Goal: Information Seeking & Learning: Learn about a topic

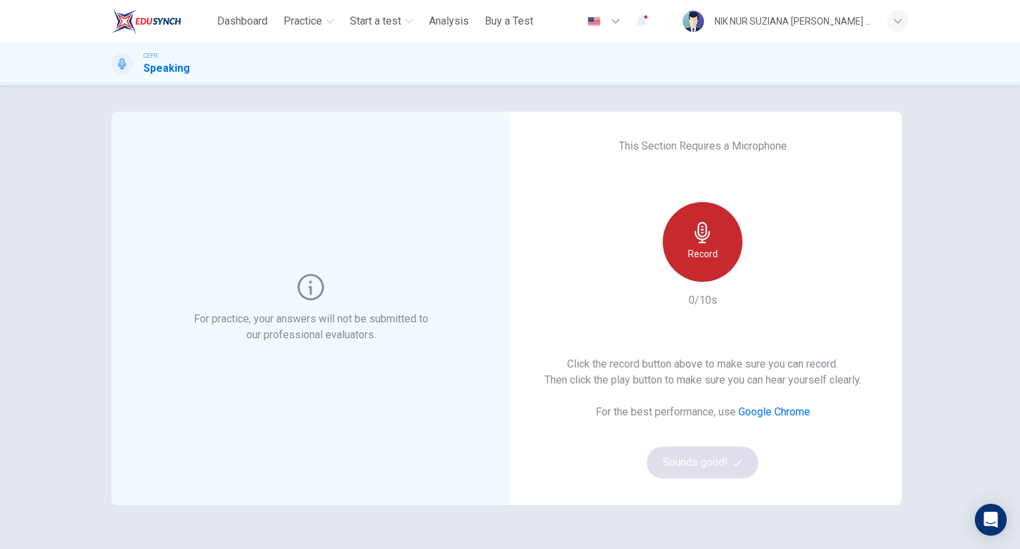
click at [672, 238] on div "Record" at bounding box center [703, 242] width 80 height 80
click at [698, 250] on h6 "Stop" at bounding box center [703, 254] width 20 height 16
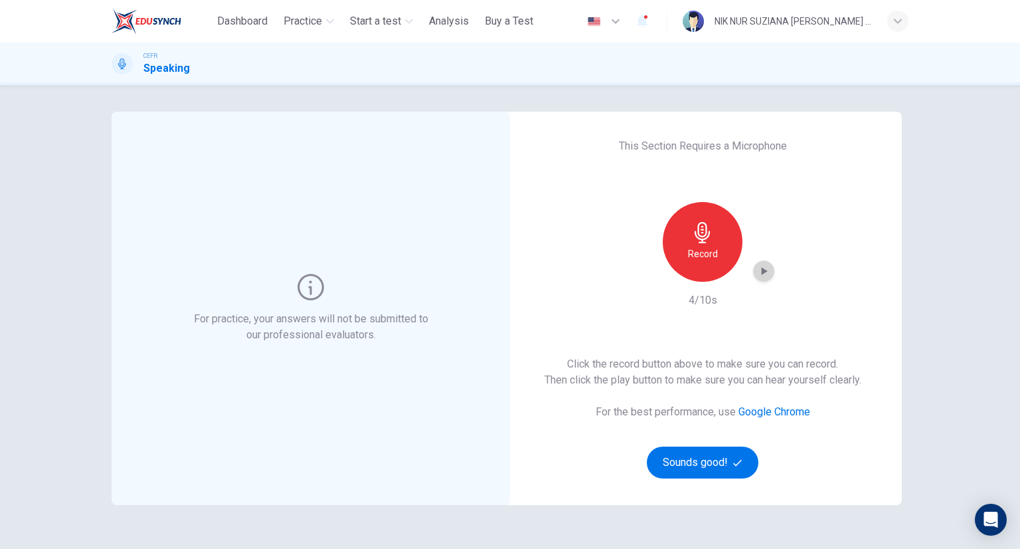
click at [757, 274] on icon "button" at bounding box center [763, 270] width 13 height 13
click at [731, 470] on button "Sounds good!" at bounding box center [703, 462] width 112 height 32
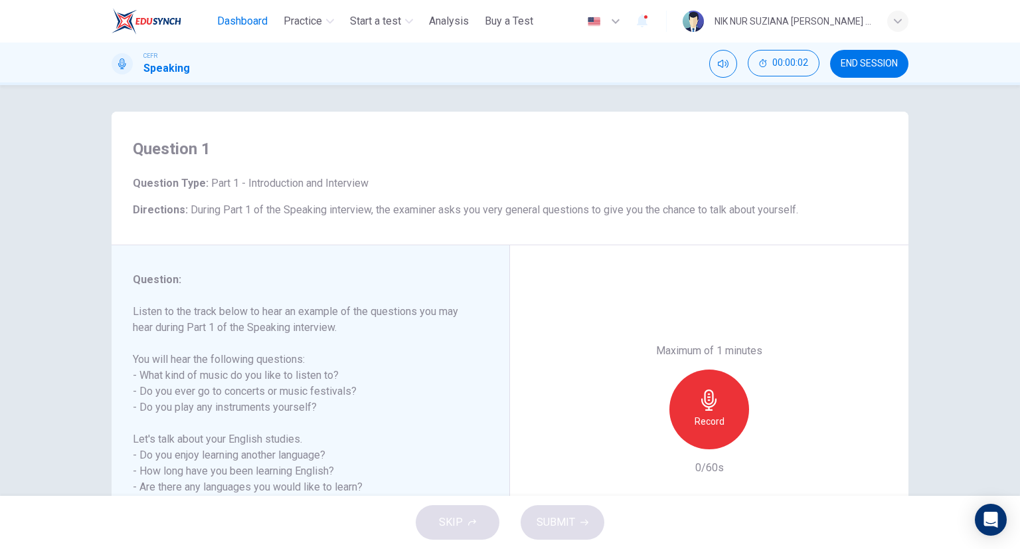
click at [234, 22] on span "Dashboard" at bounding box center [242, 21] width 50 height 16
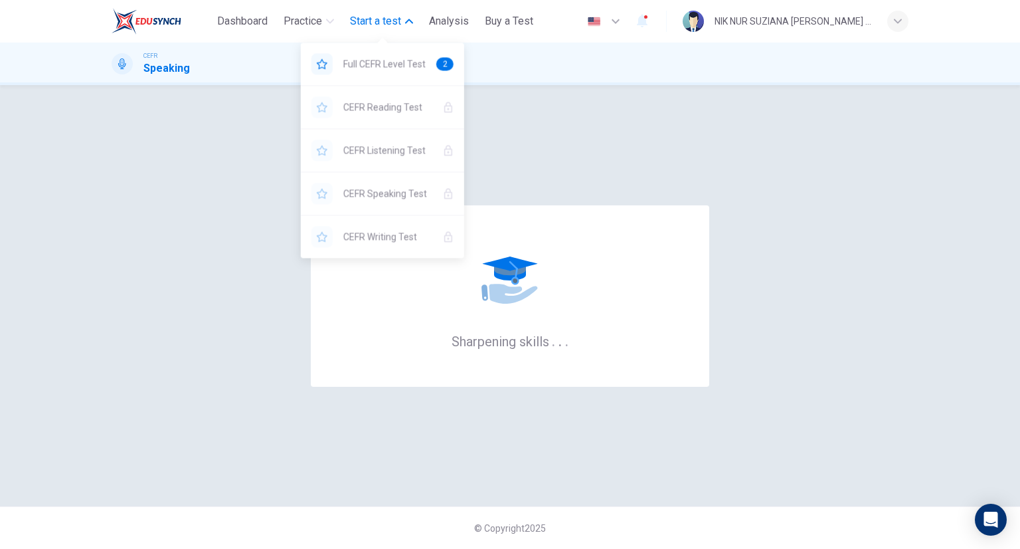
click at [386, 12] on button "Start a test" at bounding box center [382, 21] width 74 height 24
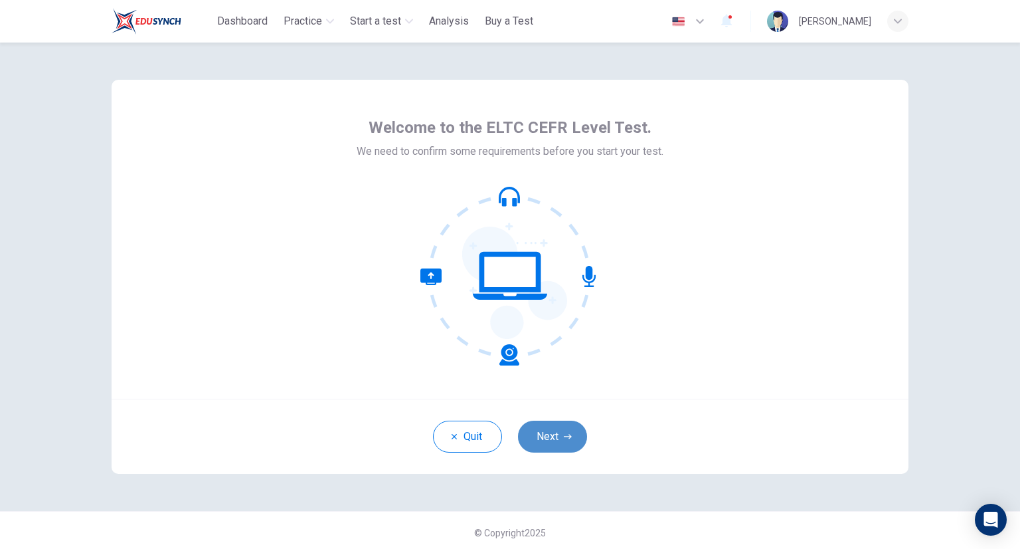
click at [557, 431] on button "Next" at bounding box center [552, 437] width 69 height 32
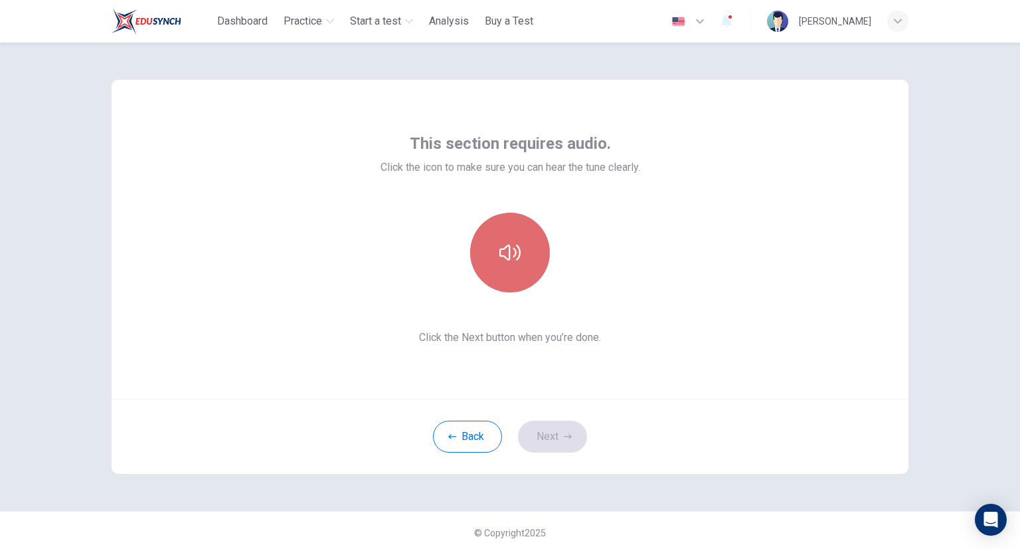
click at [508, 266] on button "button" at bounding box center [510, 253] width 80 height 80
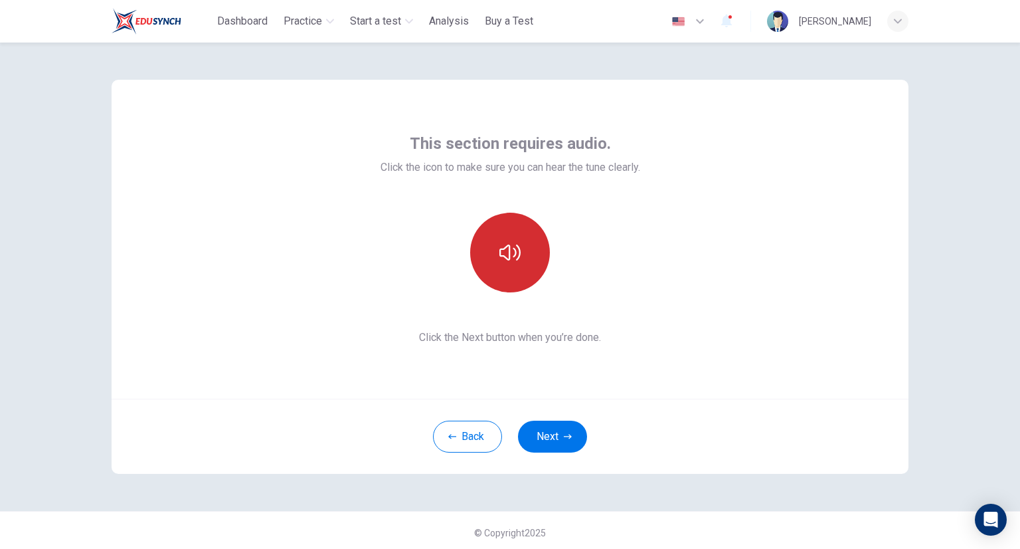
click at [508, 266] on button "button" at bounding box center [510, 253] width 80 height 80
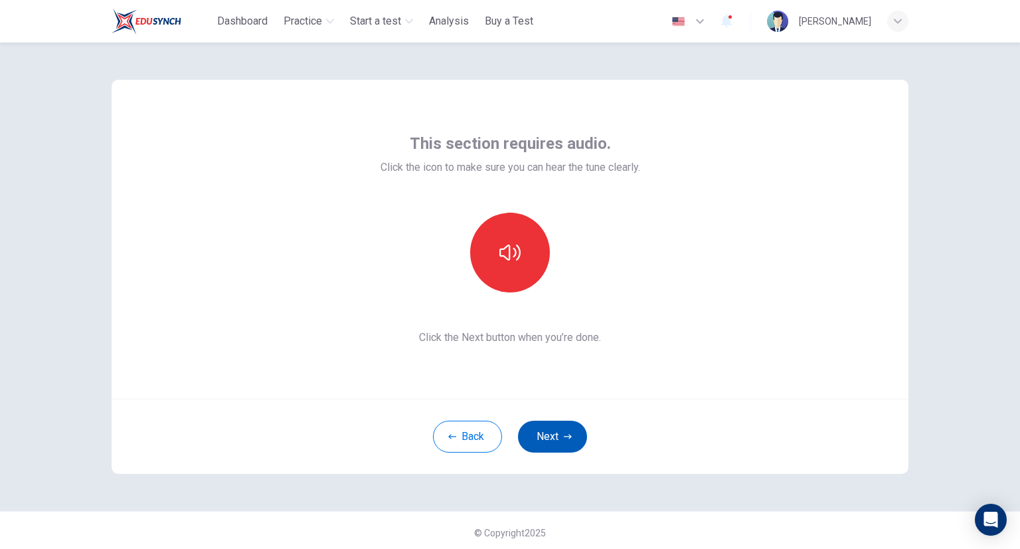
click at [569, 428] on button "Next" at bounding box center [552, 437] width 69 height 32
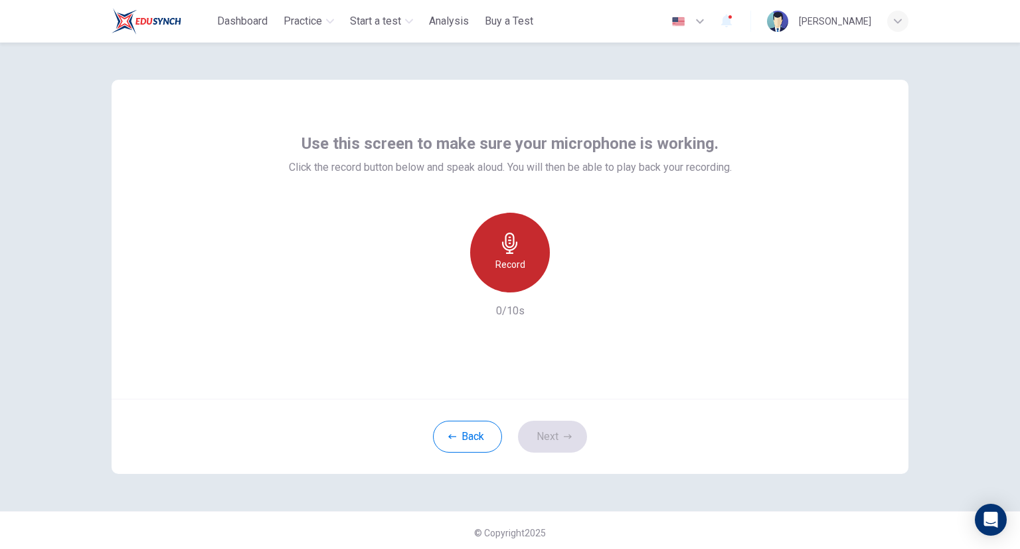
click at [525, 256] on div "Record" at bounding box center [510, 253] width 80 height 80
click at [512, 256] on h6 "Stop" at bounding box center [510, 264] width 20 height 16
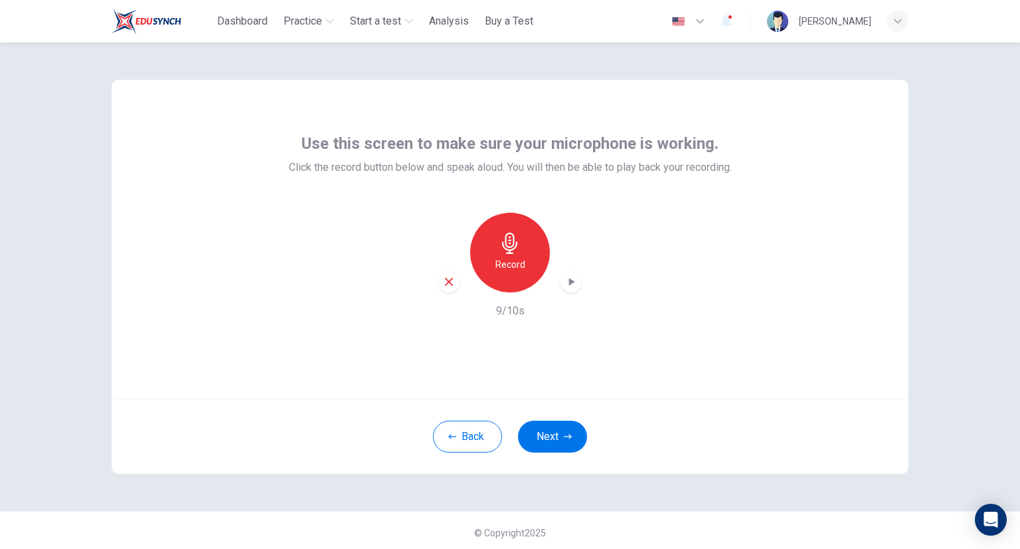
click at [571, 278] on icon "button" at bounding box center [571, 281] width 13 height 13
click at [567, 436] on icon "button" at bounding box center [568, 436] width 8 height 5
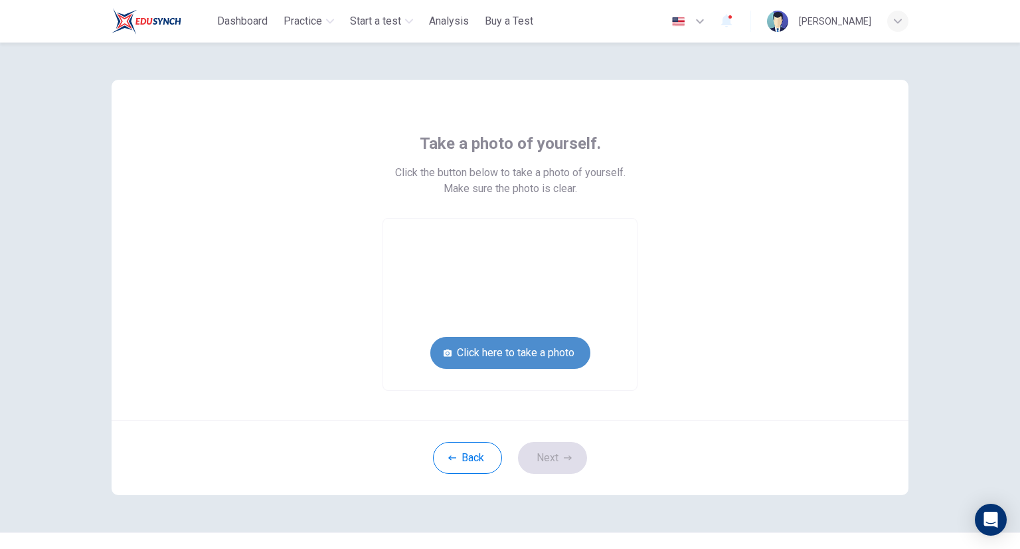
click at [548, 351] on button "Click here to take a photo" at bounding box center [510, 353] width 160 height 32
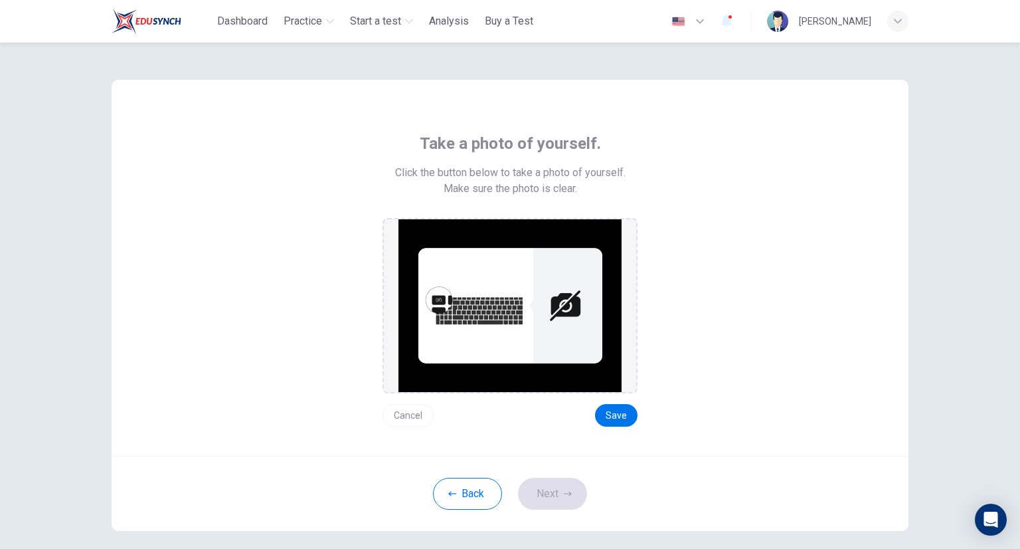
click at [455, 292] on img at bounding box center [510, 305] width 223 height 173
click at [578, 329] on img at bounding box center [510, 305] width 223 height 173
click at [409, 417] on button "Cancel" at bounding box center [408, 415] width 51 height 23
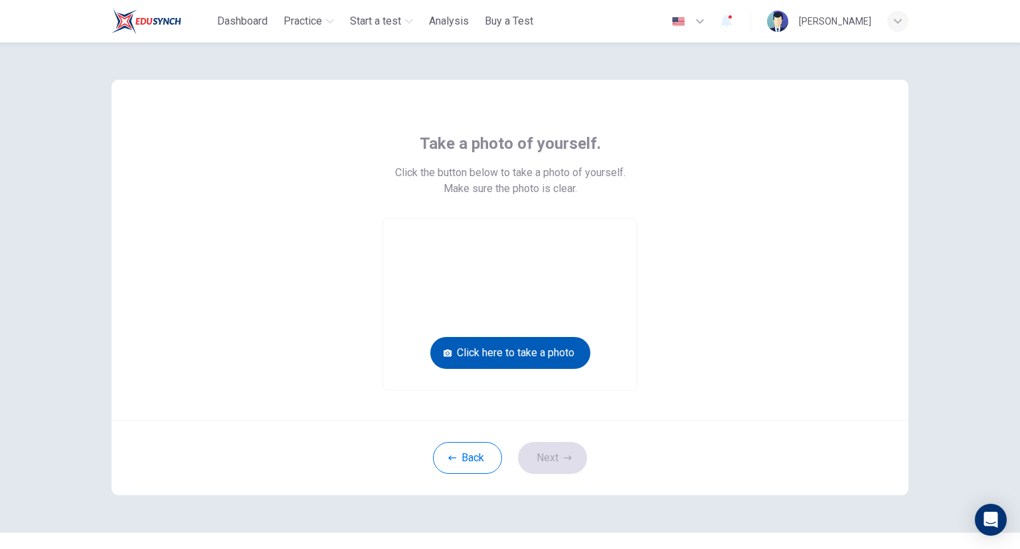
click at [541, 337] on button "Click here to take a photo" at bounding box center [510, 353] width 160 height 32
click at [513, 355] on button "Click here to take a photo" at bounding box center [510, 353] width 160 height 32
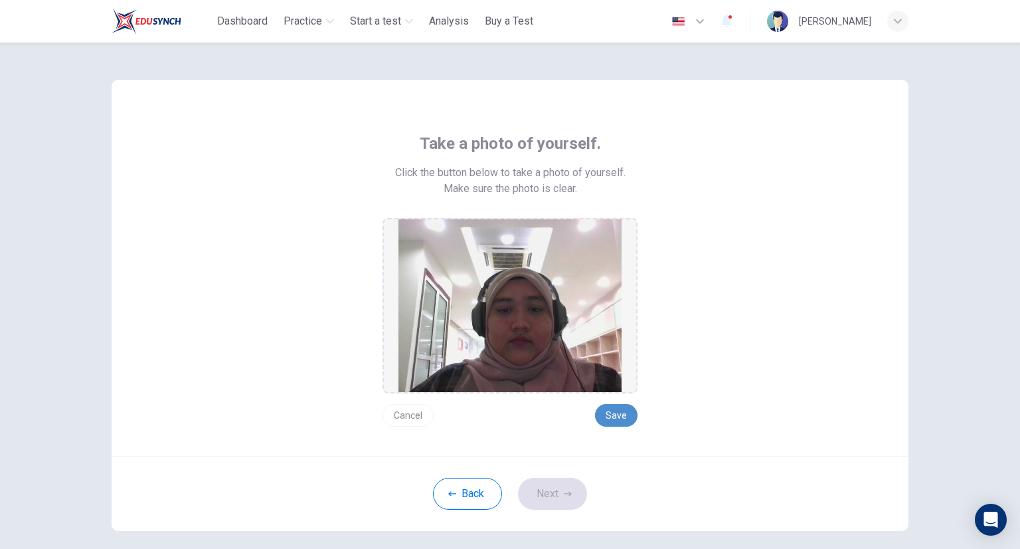
click at [612, 411] on button "Save" at bounding box center [616, 415] width 43 height 23
click at [607, 415] on button "Save" at bounding box center [616, 415] width 43 height 23
click at [399, 415] on button "Cancel" at bounding box center [408, 415] width 51 height 23
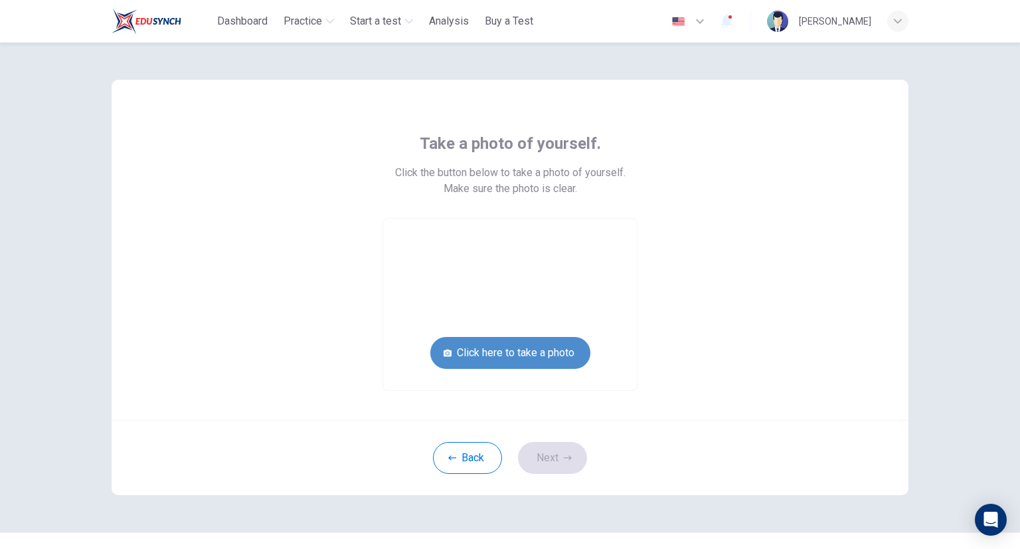
click at [512, 364] on button "Click here to take a photo" at bounding box center [510, 353] width 160 height 32
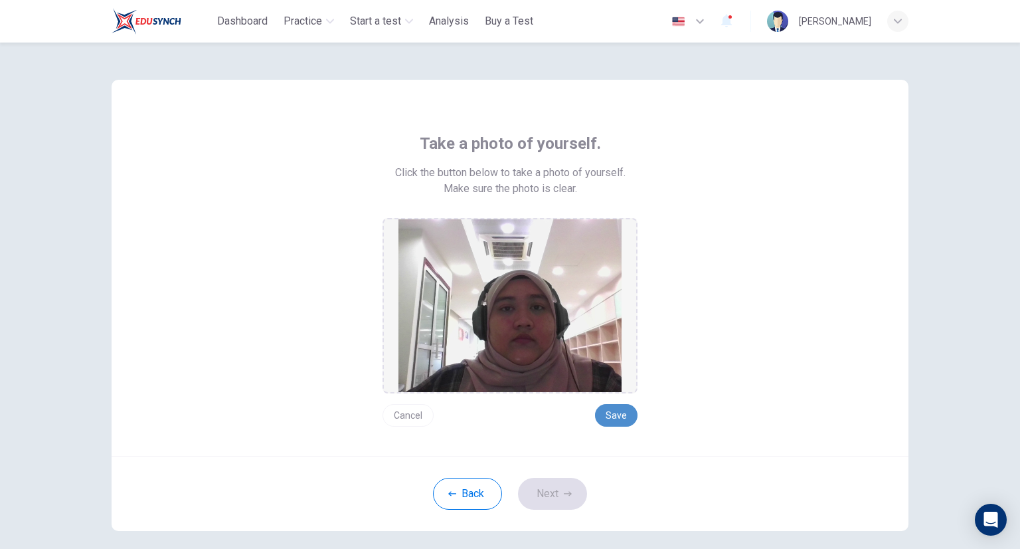
click at [620, 415] on button "Save" at bounding box center [616, 415] width 43 height 23
click at [545, 495] on button "Next" at bounding box center [552, 494] width 69 height 32
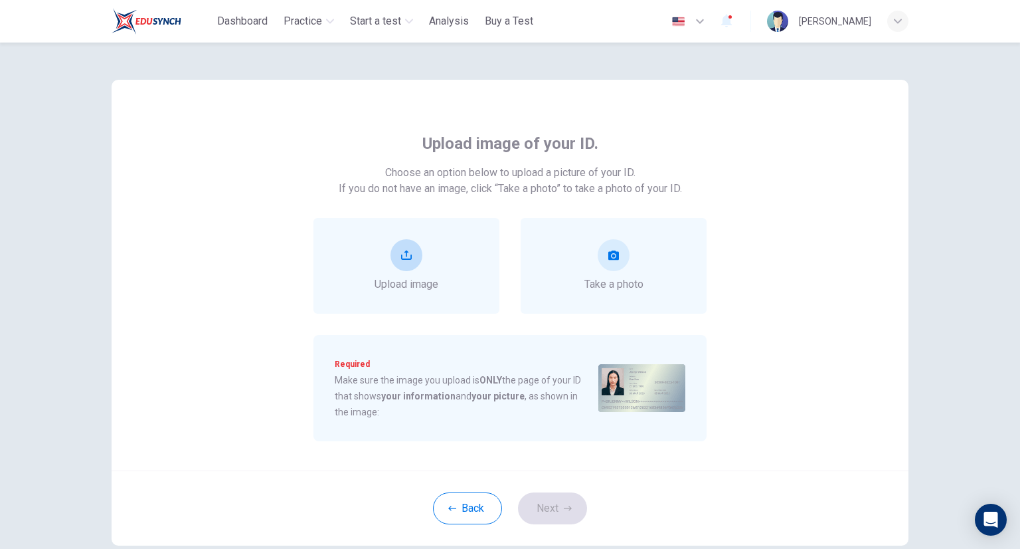
click at [442, 277] on div "Upload image" at bounding box center [407, 266] width 186 height 96
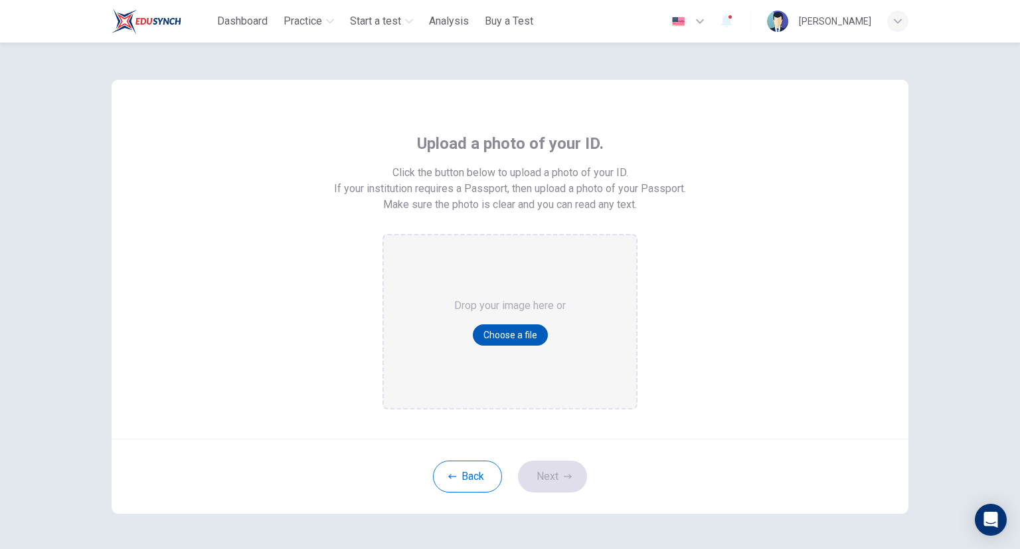
click at [519, 331] on button "Choose a file" at bounding box center [510, 334] width 75 height 21
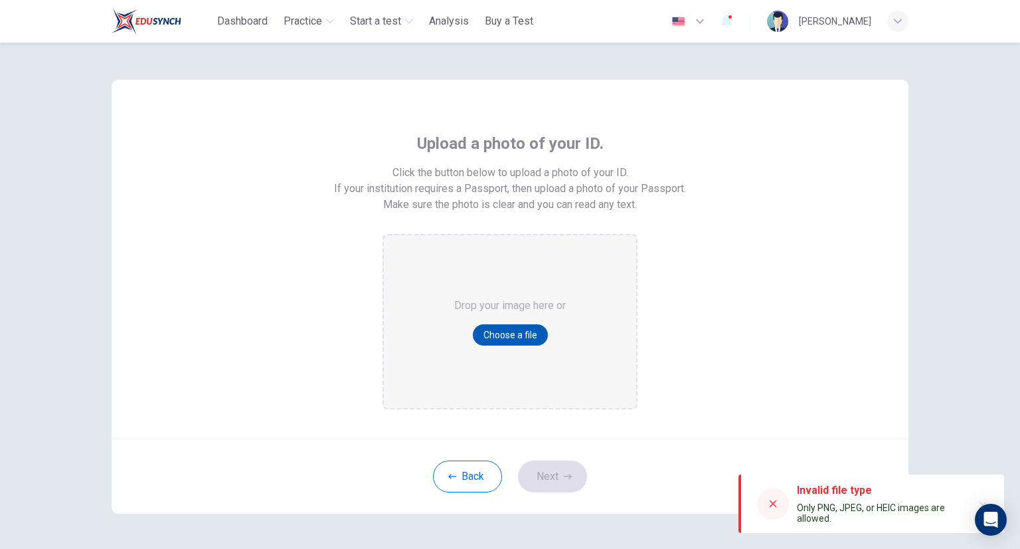
click at [527, 330] on button "Choose a file" at bounding box center [510, 334] width 75 height 21
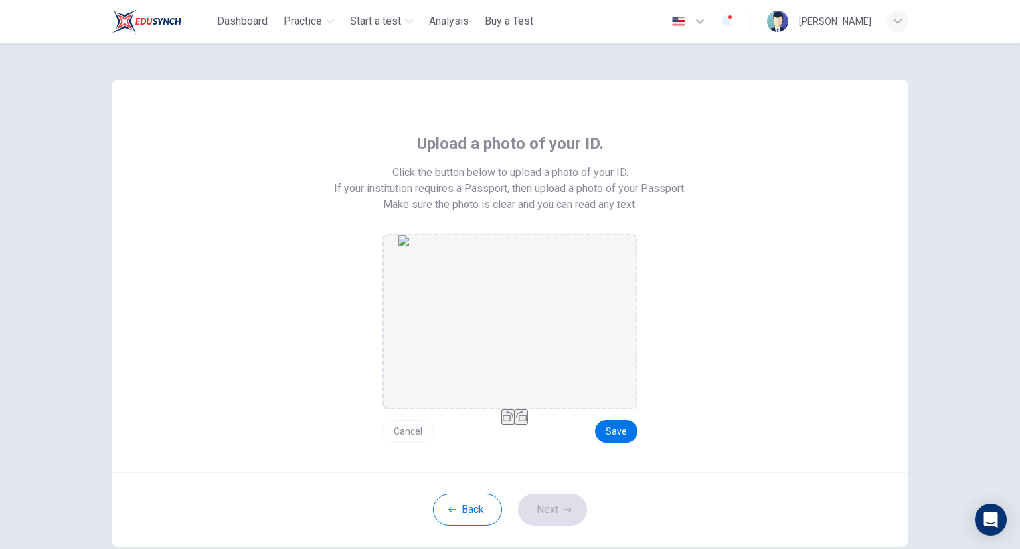
drag, startPoint x: 485, startPoint y: 284, endPoint x: 485, endPoint y: 276, distance: 8.0
click at [485, 276] on img "drag and drop area" at bounding box center [510, 321] width 223 height 173
click at [407, 421] on button "Cancel" at bounding box center [408, 431] width 51 height 23
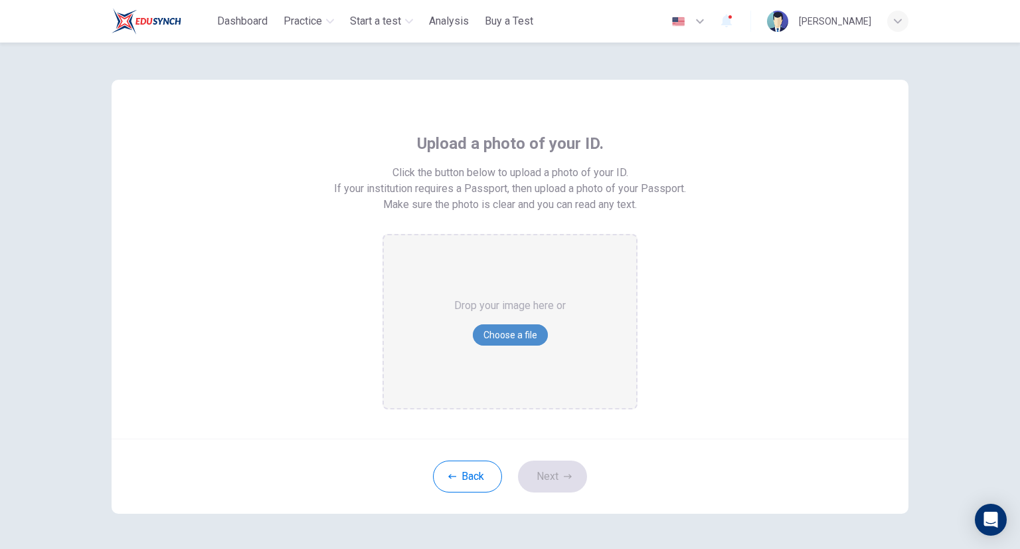
click at [484, 333] on button "Choose a file" at bounding box center [510, 334] width 75 height 21
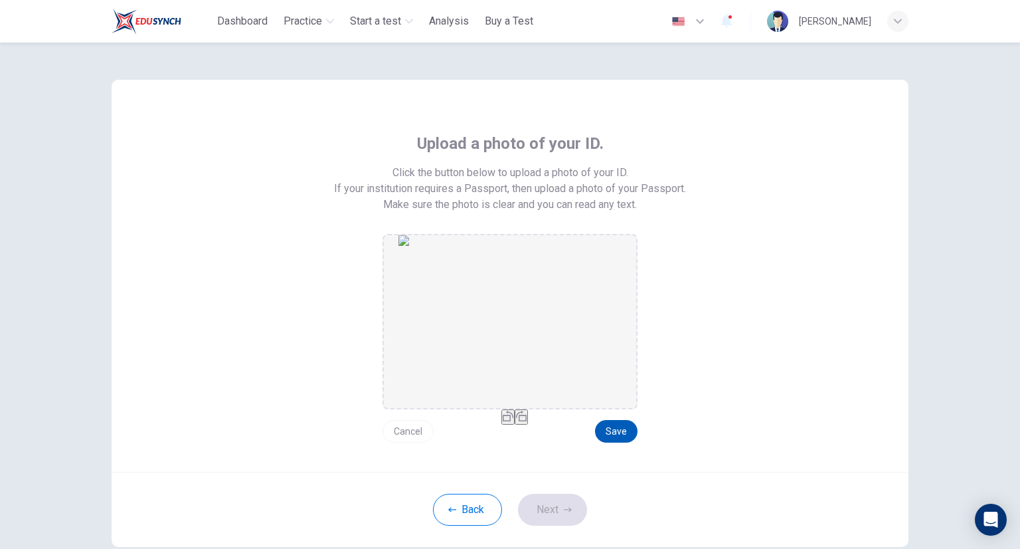
click at [629, 429] on button "Save" at bounding box center [616, 431] width 43 height 23
click at [565, 508] on icon "button" at bounding box center [568, 510] width 8 height 8
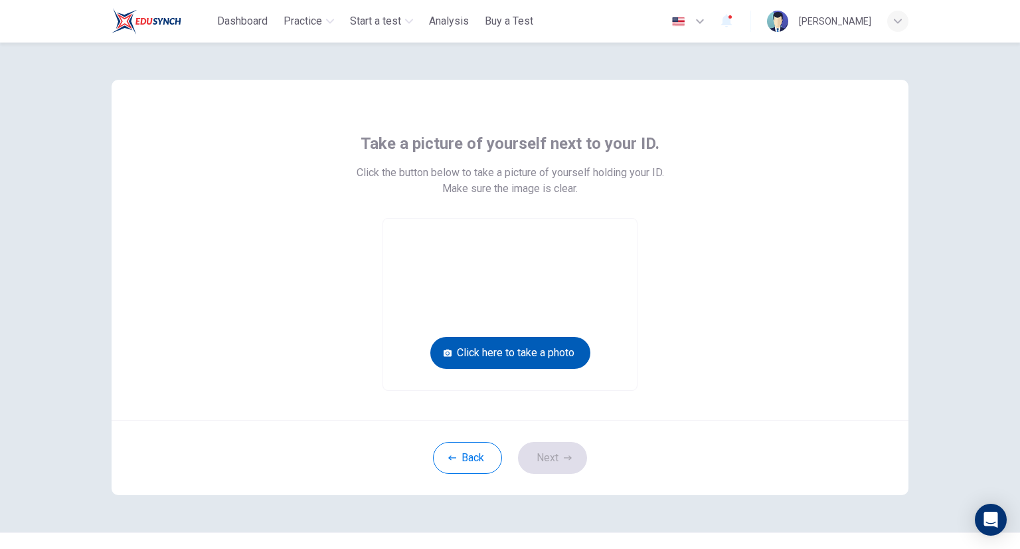
click at [522, 343] on button "Click here to take a photo" at bounding box center [510, 353] width 160 height 32
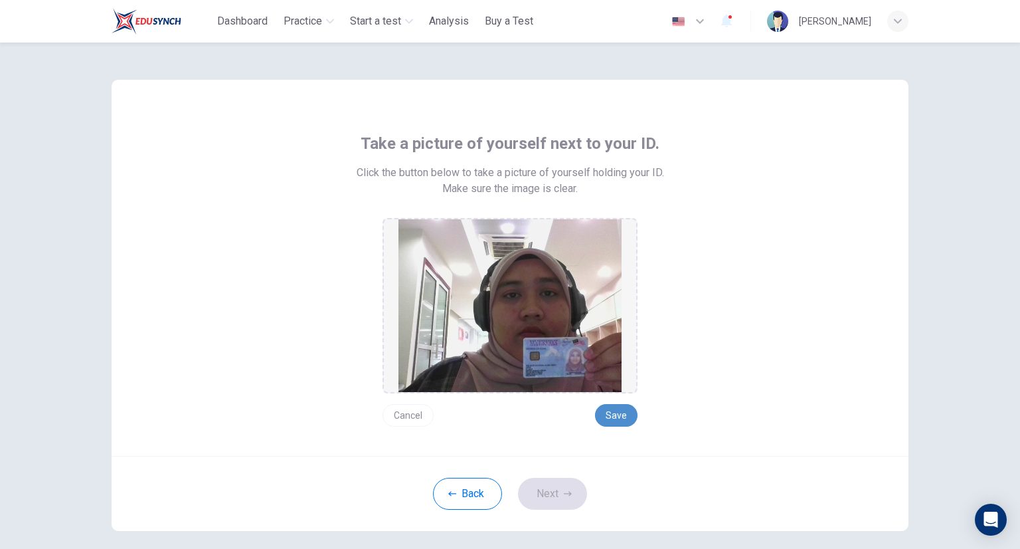
click at [618, 419] on button "Save" at bounding box center [616, 415] width 43 height 23
click at [571, 502] on button "Next" at bounding box center [552, 494] width 69 height 32
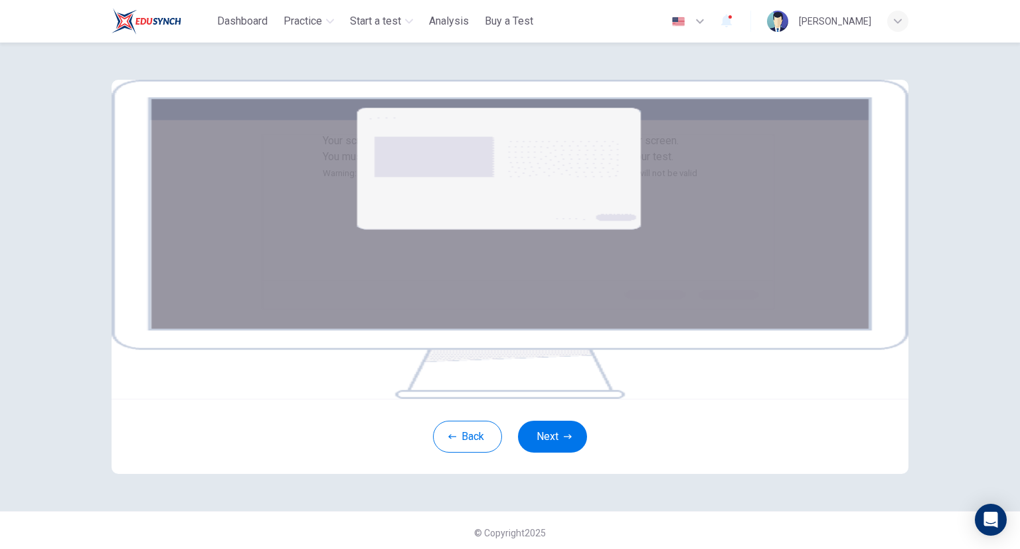
click at [555, 317] on img at bounding box center [510, 239] width 797 height 319
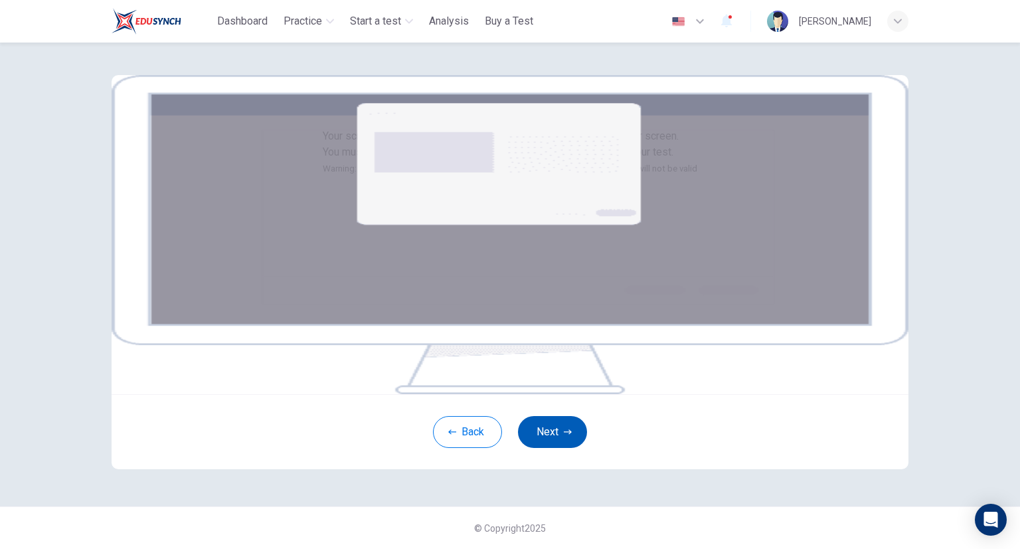
click at [547, 426] on button "Next" at bounding box center [552, 432] width 69 height 32
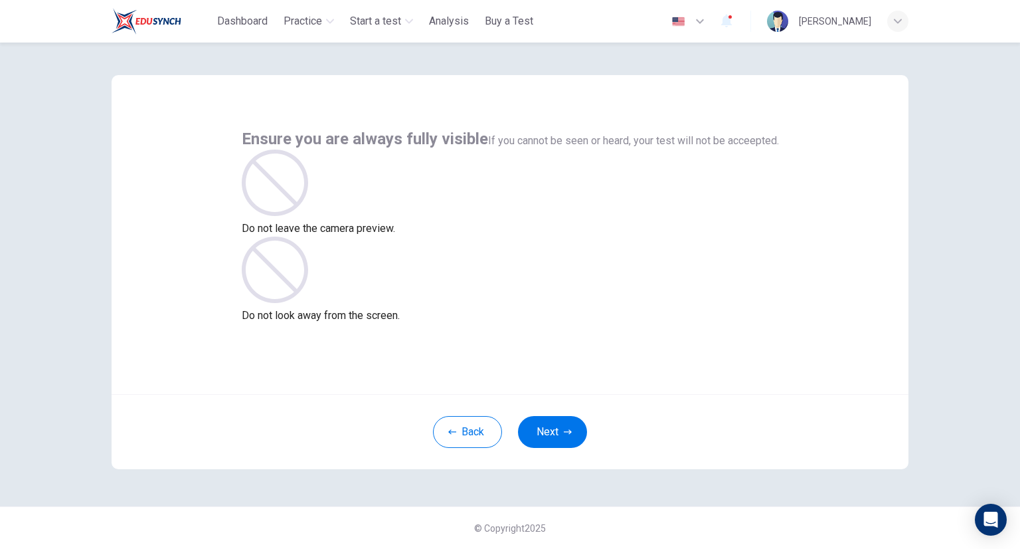
scroll to position [5, 0]
click at [539, 438] on button "Next" at bounding box center [552, 432] width 69 height 32
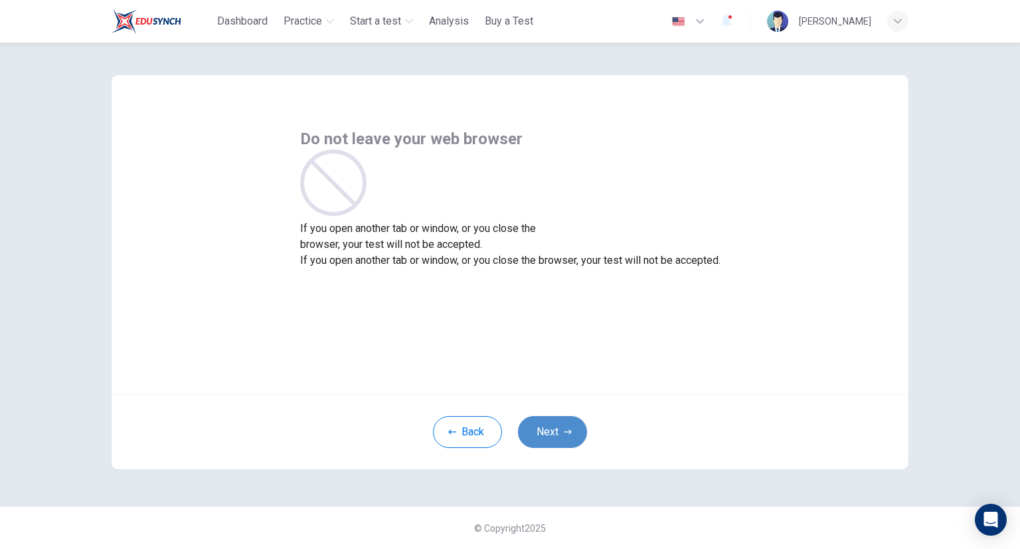
click at [539, 438] on button "Next" at bounding box center [552, 432] width 69 height 32
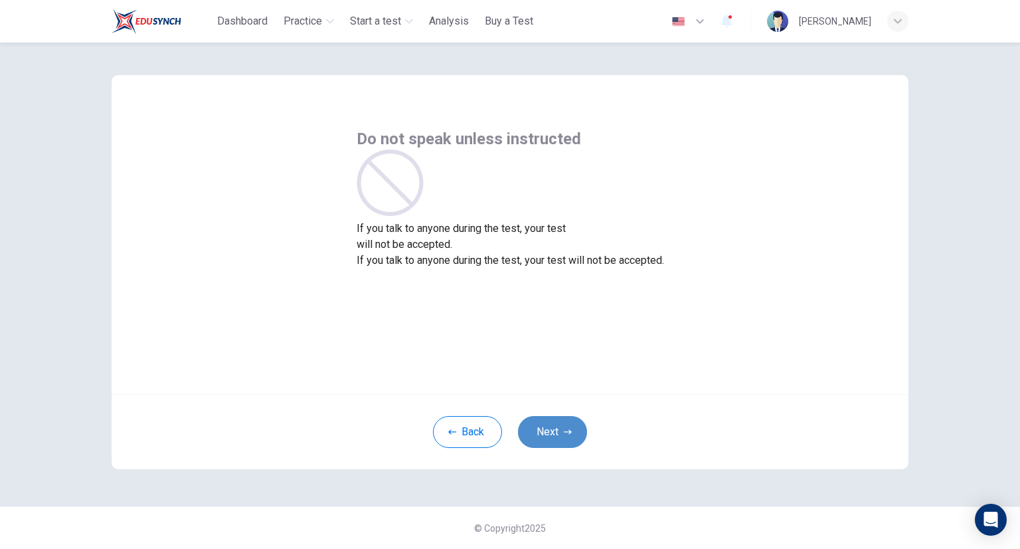
click at [539, 438] on button "Next" at bounding box center [552, 432] width 69 height 32
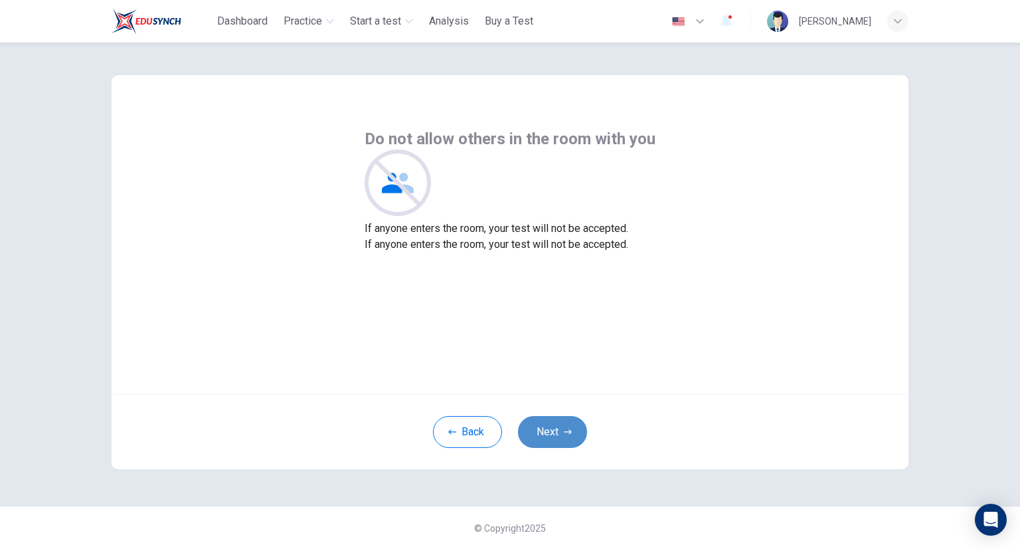
click at [539, 438] on button "Next" at bounding box center [552, 432] width 69 height 32
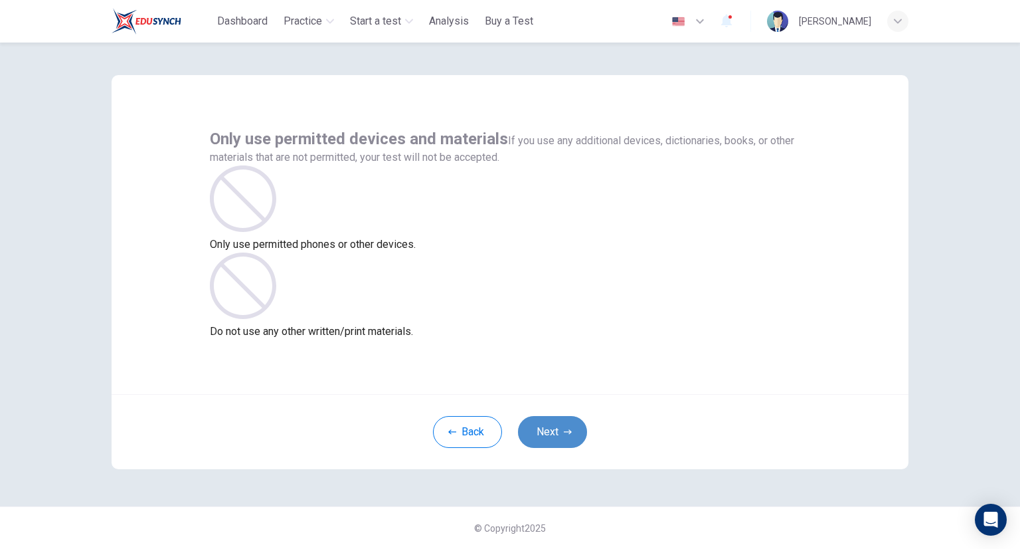
click at [539, 438] on button "Next" at bounding box center [552, 432] width 69 height 32
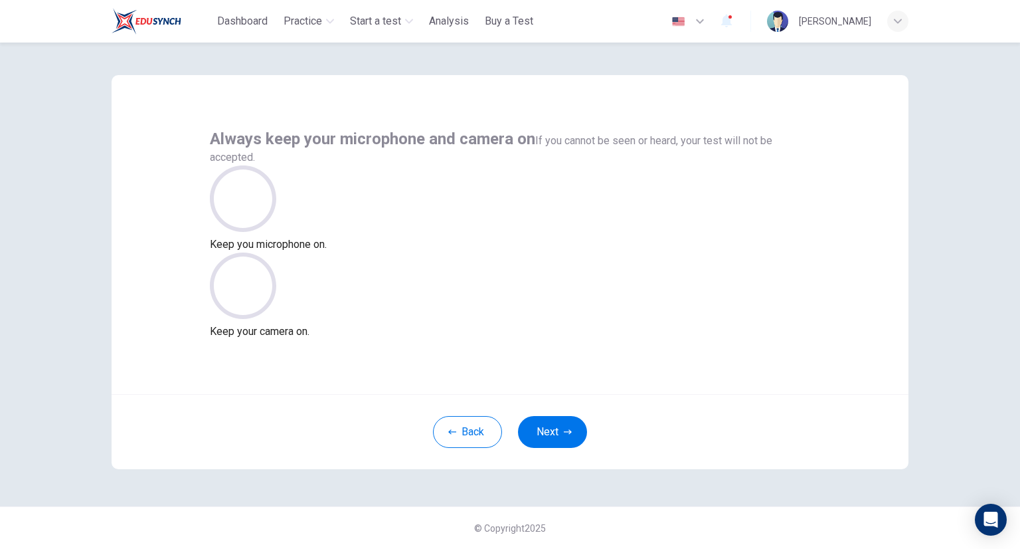
click at [276, 232] on icon at bounding box center [243, 198] width 66 height 66
click at [566, 444] on button "Next" at bounding box center [552, 432] width 69 height 32
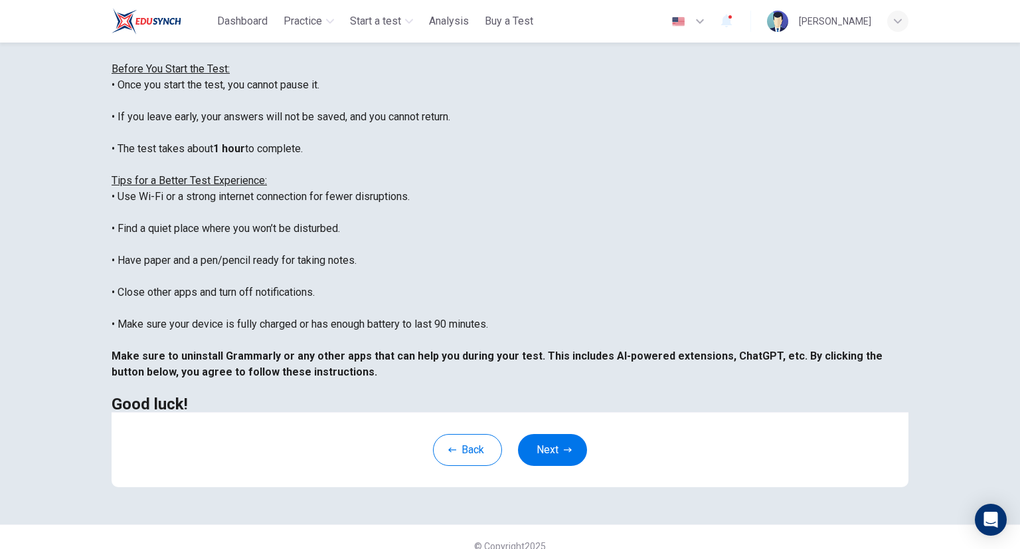
scroll to position [190, 0]
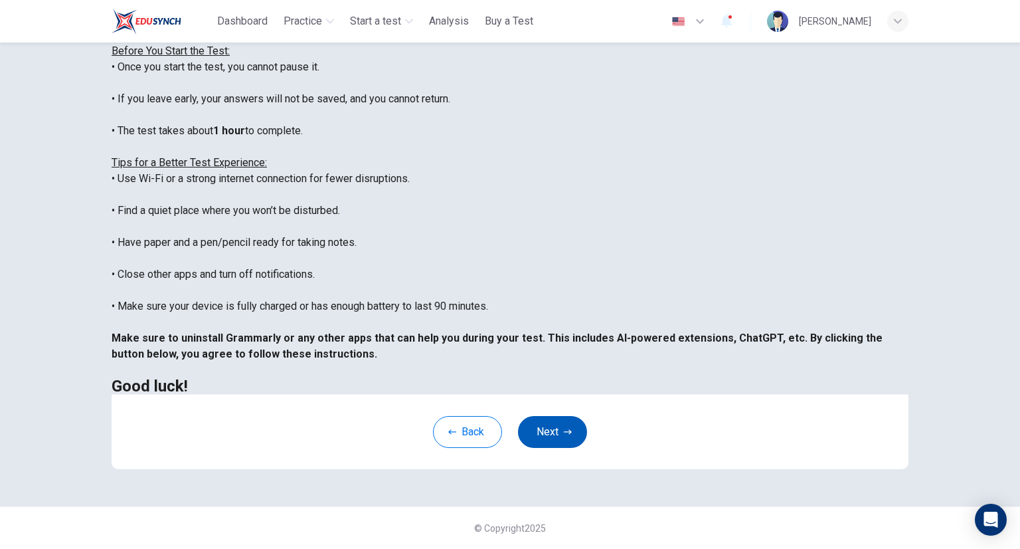
click at [541, 417] on button "Next" at bounding box center [552, 432] width 69 height 32
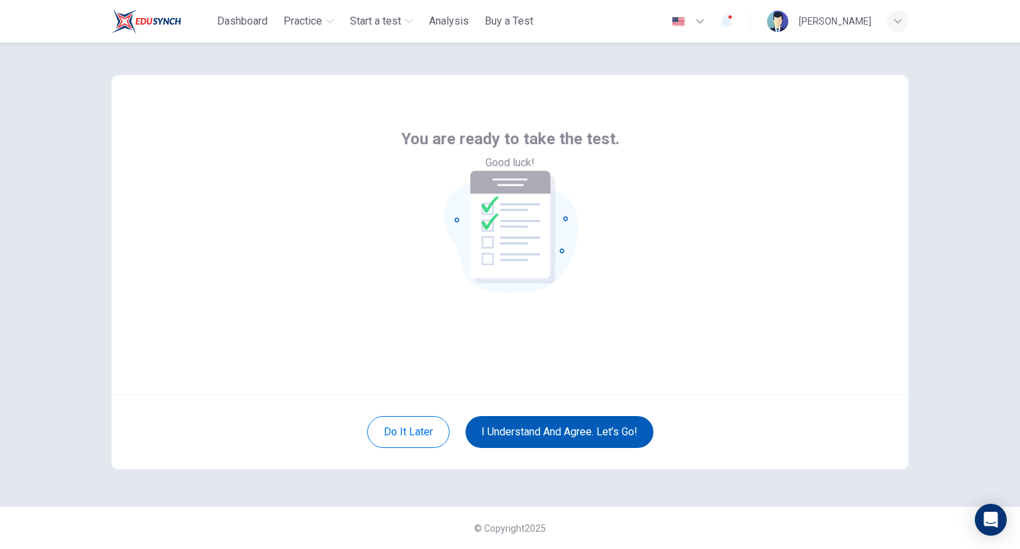
scroll to position [5, 0]
click at [546, 432] on button "I understand and agree. Let’s go!" at bounding box center [560, 432] width 188 height 32
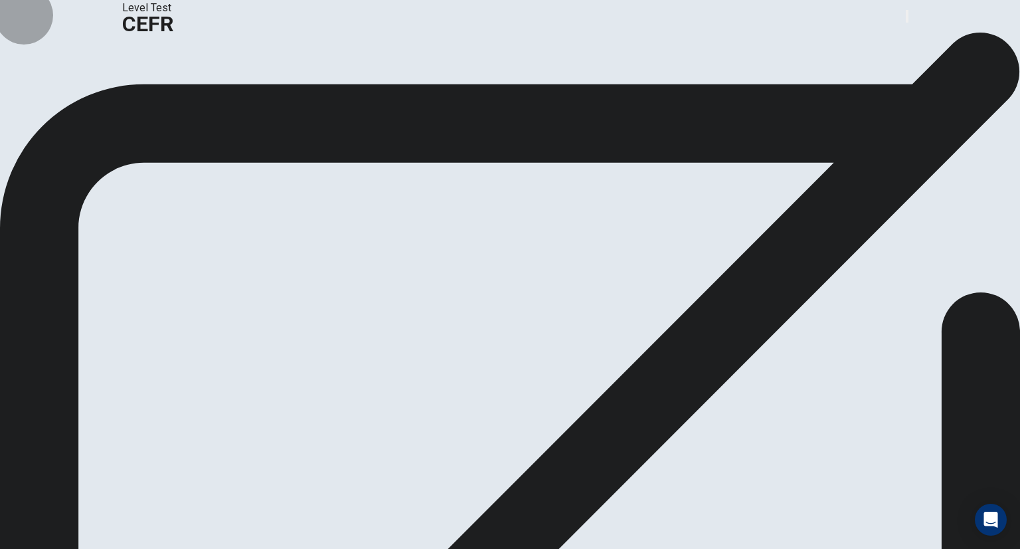
drag, startPoint x: 887, startPoint y: 23, endPoint x: 630, endPoint y: 80, distance: 263.4
click at [907, 19] on icon "button" at bounding box center [907, 19] width 0 height 0
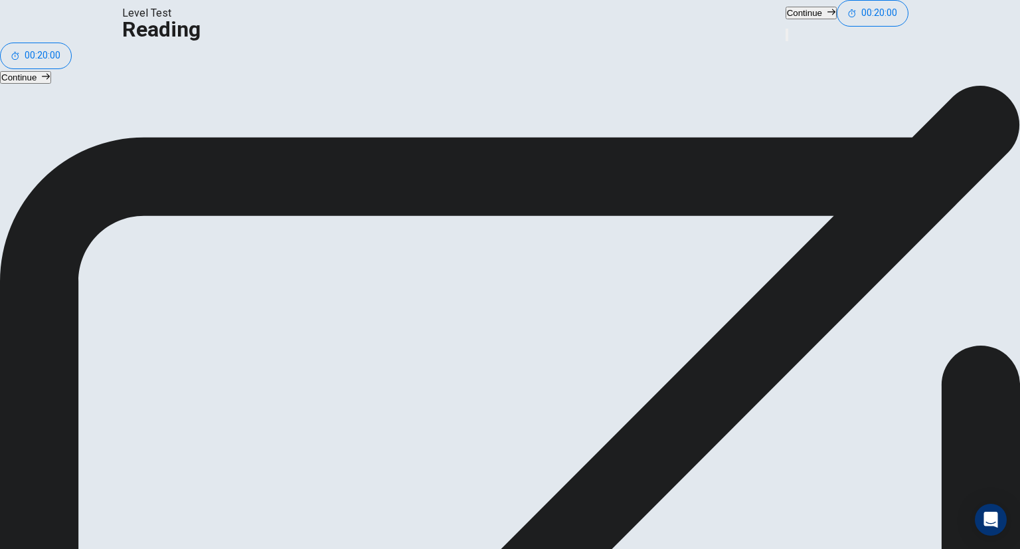
click at [786, 15] on button "Continue" at bounding box center [811, 13] width 51 height 13
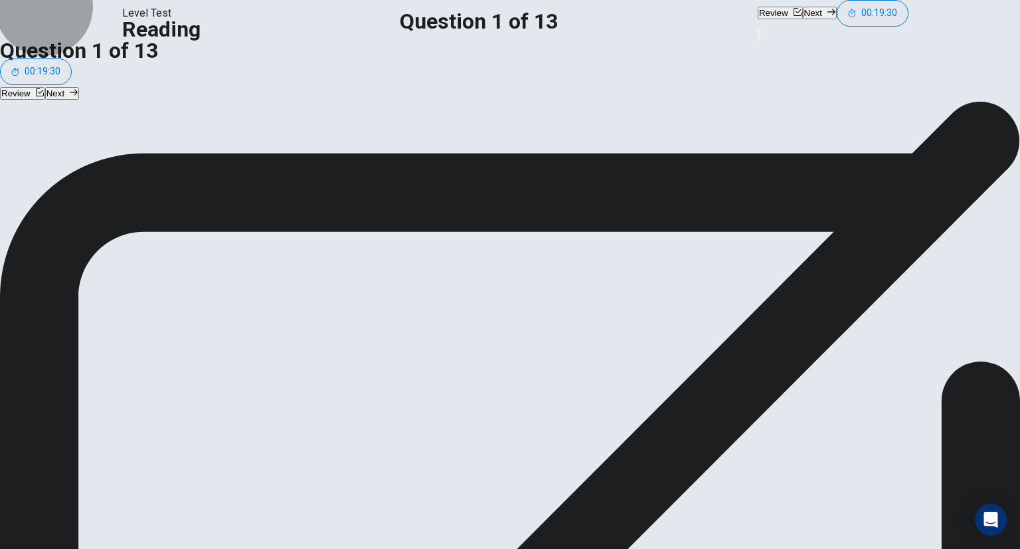
click at [803, 16] on button "Next" at bounding box center [820, 13] width 34 height 13
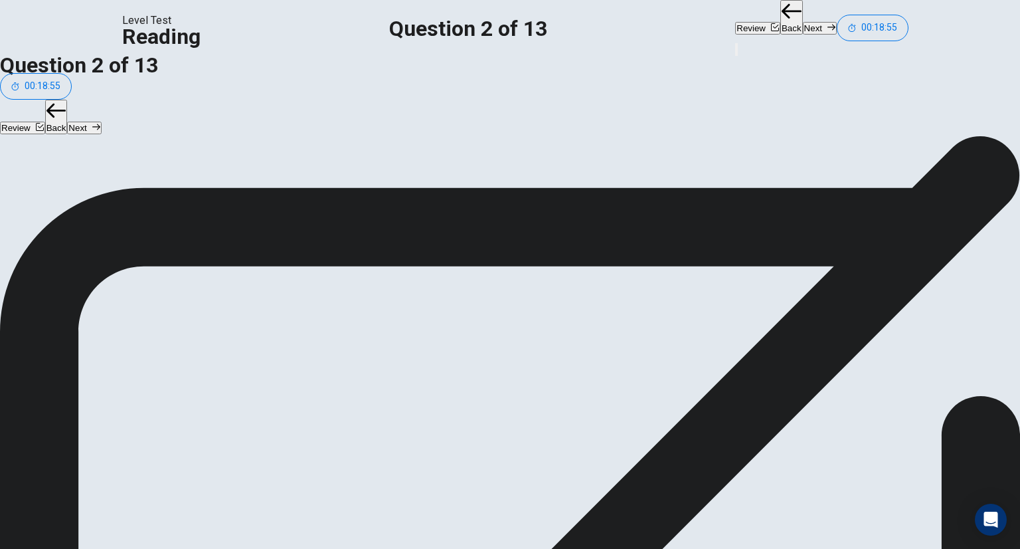
click at [803, 22] on button "Next" at bounding box center [820, 28] width 34 height 13
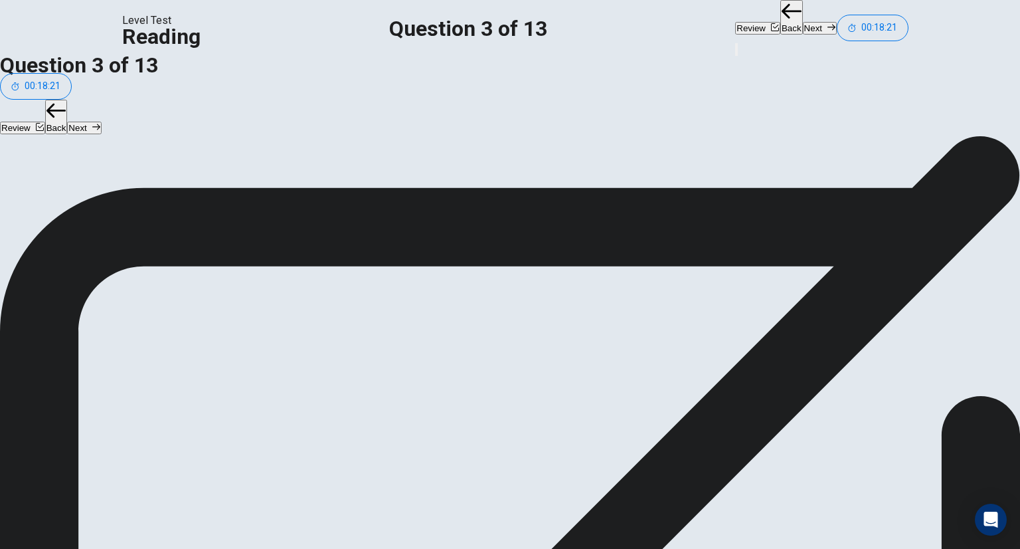
click at [803, 22] on button "Next" at bounding box center [820, 28] width 34 height 13
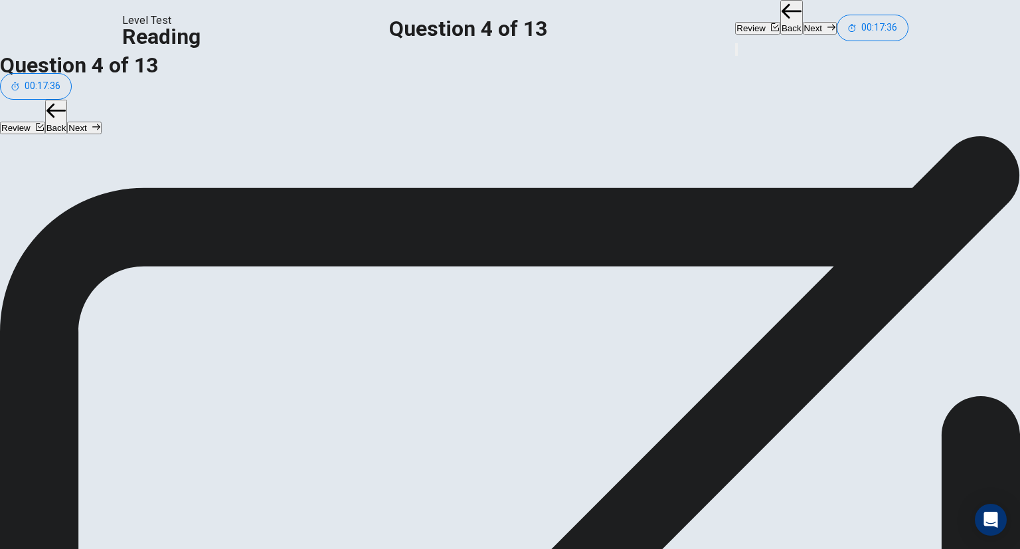
click at [803, 29] on button "Next" at bounding box center [820, 28] width 34 height 13
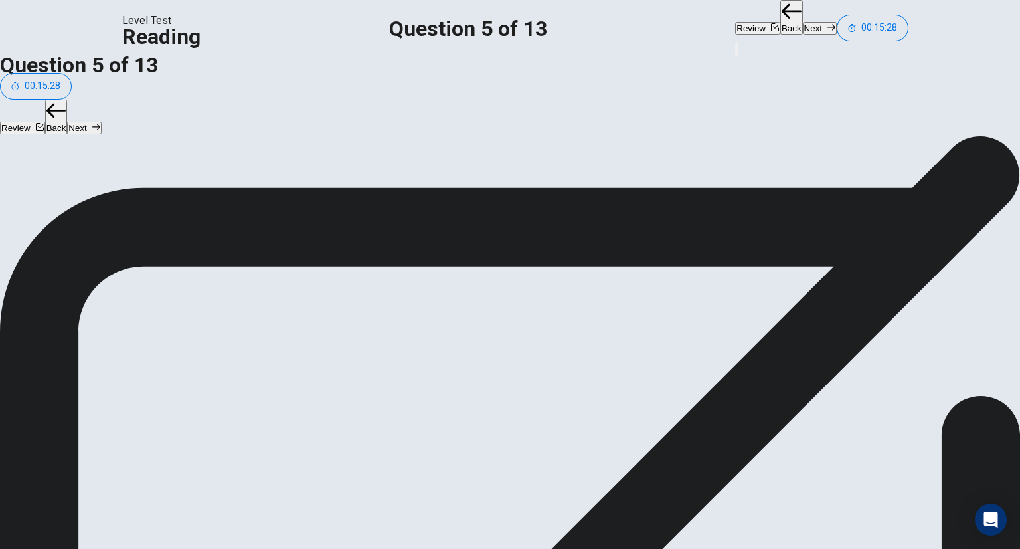
click at [803, 22] on button "Next" at bounding box center [820, 28] width 34 height 13
click at [803, 33] on button "Next" at bounding box center [820, 28] width 34 height 13
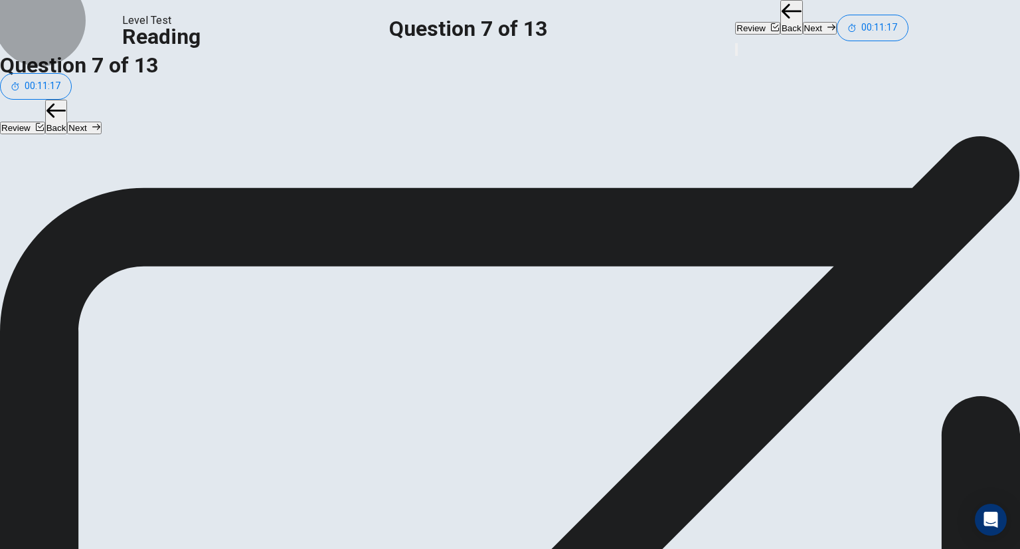
click at [803, 30] on button "Next" at bounding box center [820, 28] width 34 height 13
click at [803, 25] on button "Next" at bounding box center [820, 28] width 34 height 13
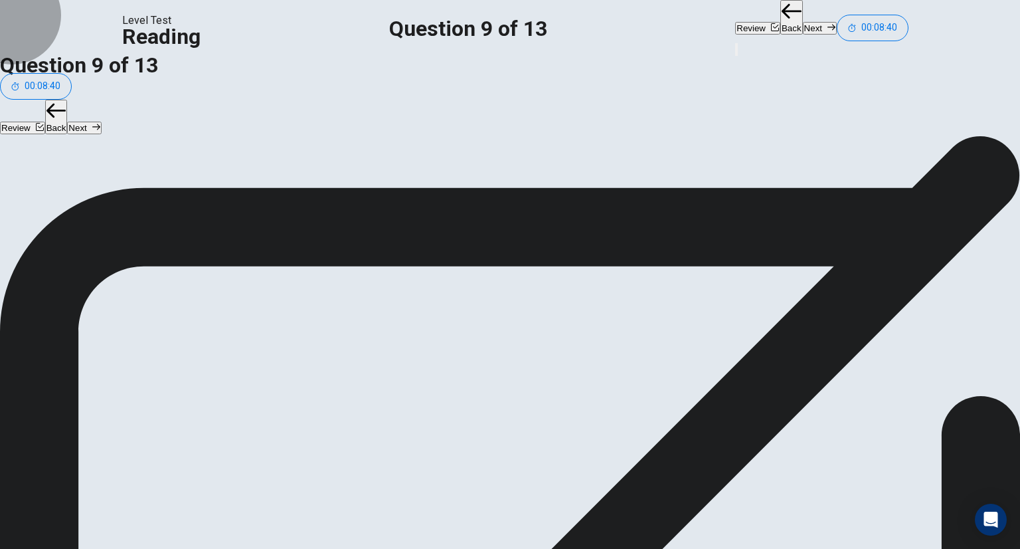
click at [803, 25] on button "Next" at bounding box center [820, 28] width 34 height 13
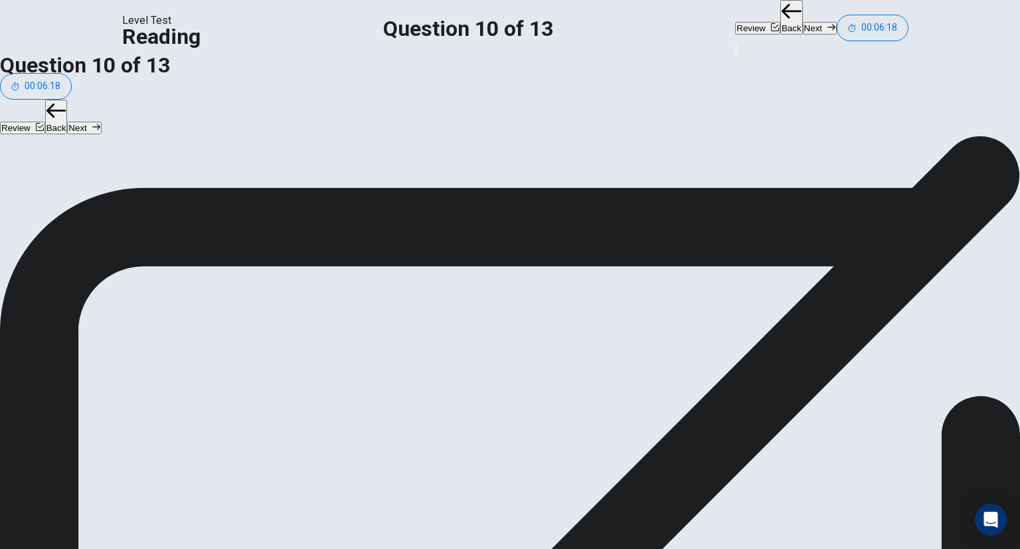
click at [803, 30] on button "Next" at bounding box center [820, 28] width 34 height 13
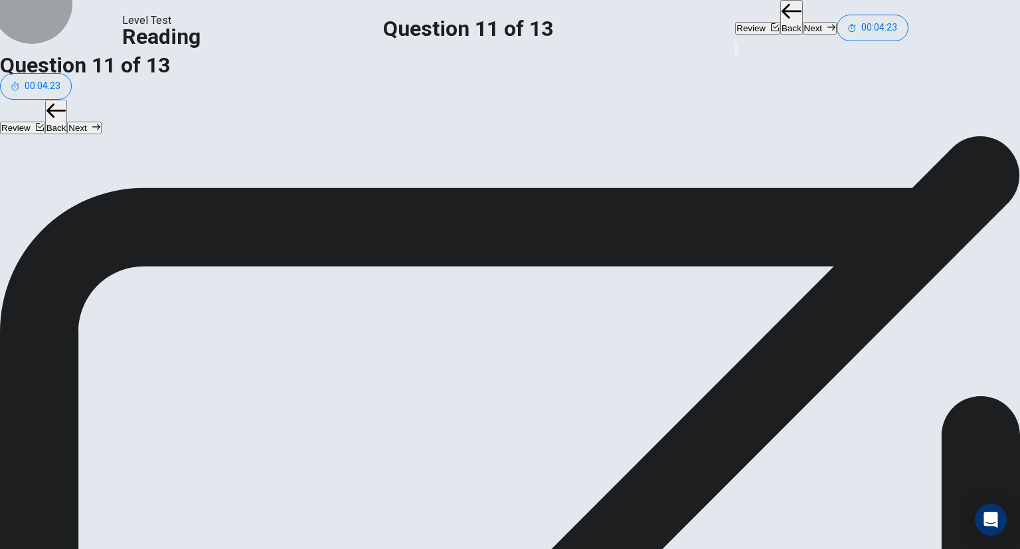
click at [803, 22] on button "Next" at bounding box center [820, 28] width 34 height 13
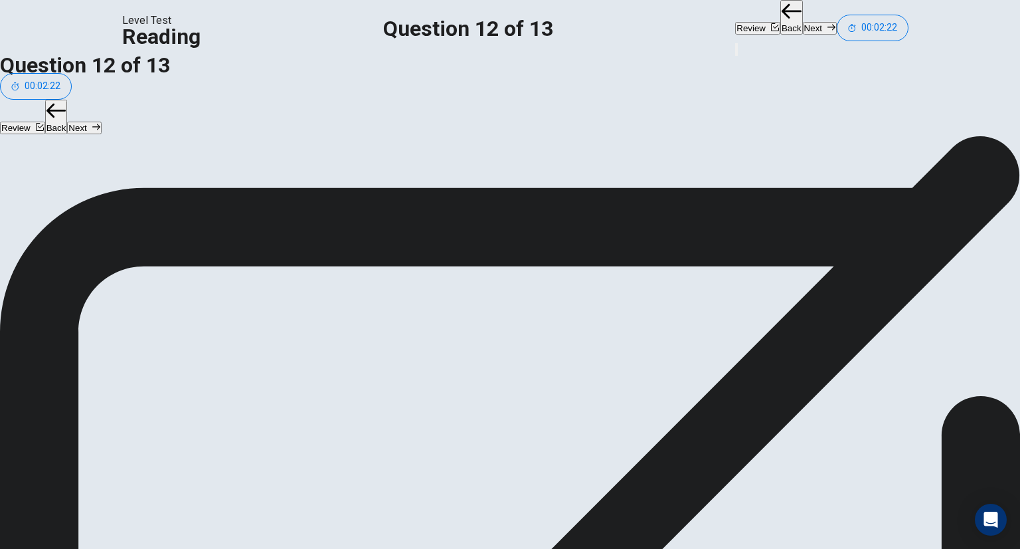
click at [803, 22] on button "Next" at bounding box center [820, 28] width 34 height 13
drag, startPoint x: 251, startPoint y: 413, endPoint x: 500, endPoint y: 312, distance: 268.2
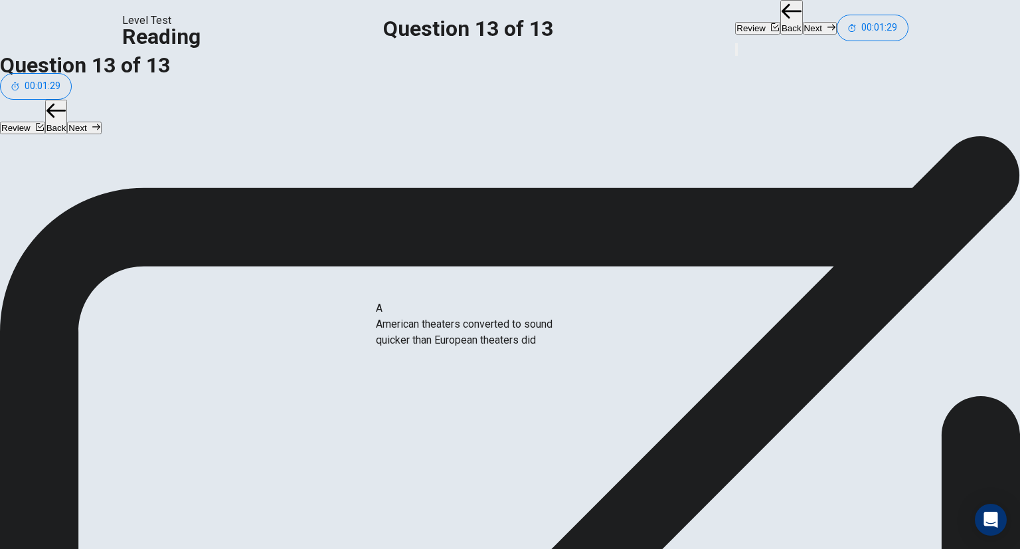
drag, startPoint x: 249, startPoint y: 290, endPoint x: 498, endPoint y: 349, distance: 255.2
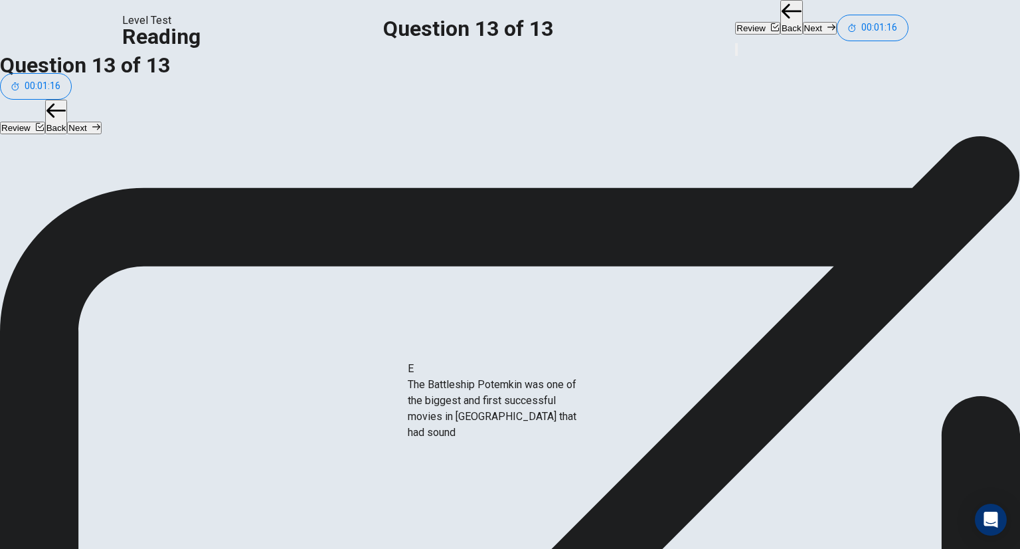
drag, startPoint x: 246, startPoint y: 407, endPoint x: 528, endPoint y: 403, distance: 282.4
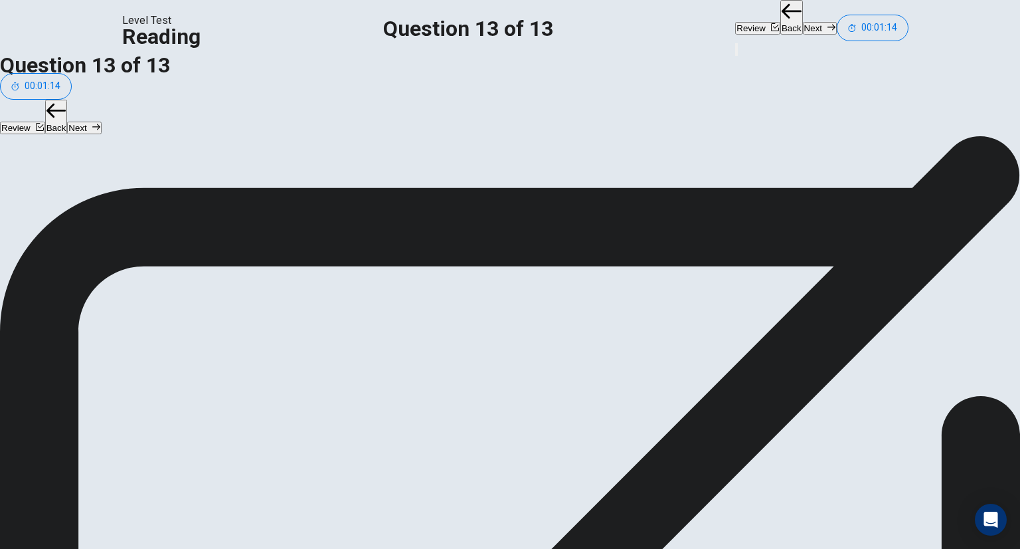
scroll to position [51, 0]
click at [803, 22] on button "Next" at bounding box center [820, 28] width 34 height 13
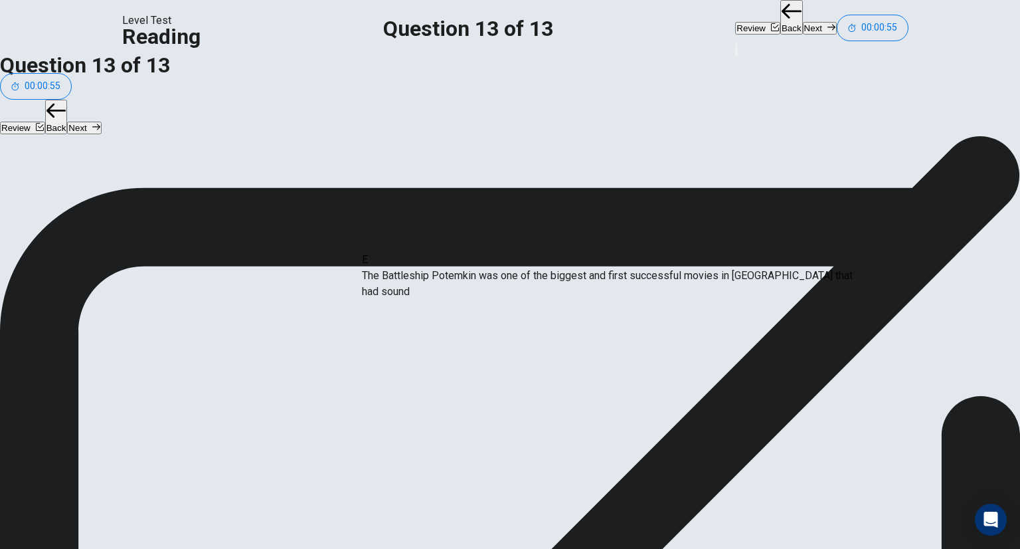
drag, startPoint x: 413, startPoint y: 341, endPoint x: 413, endPoint y: 258, distance: 83.7
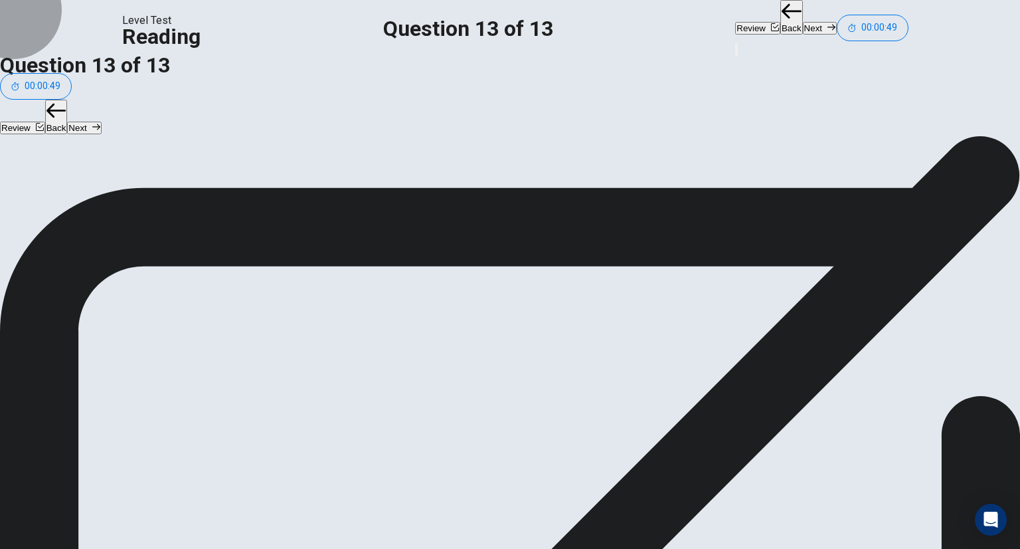
click at [803, 22] on button "Next" at bounding box center [820, 28] width 34 height 13
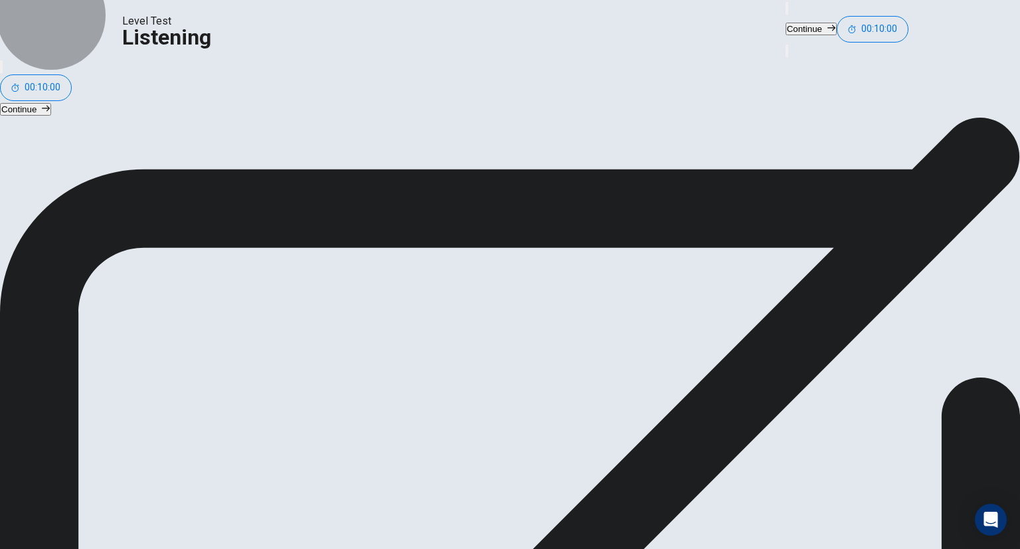
click at [786, 25] on button "Continue" at bounding box center [811, 29] width 51 height 13
click at [786, 23] on button "Continue" at bounding box center [811, 29] width 51 height 13
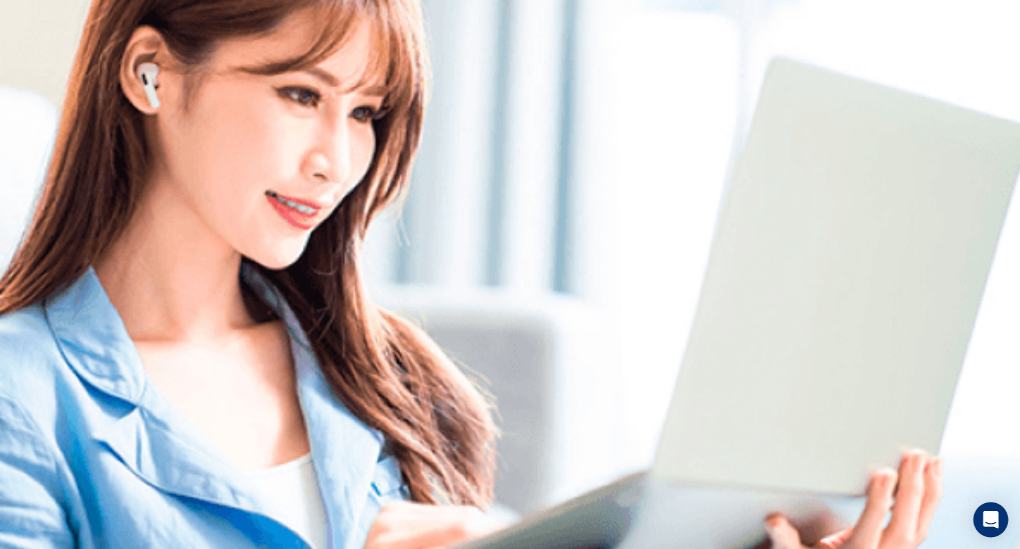
click at [996, 522] on icon "Open Intercom Messenger" at bounding box center [991, 519] width 17 height 17
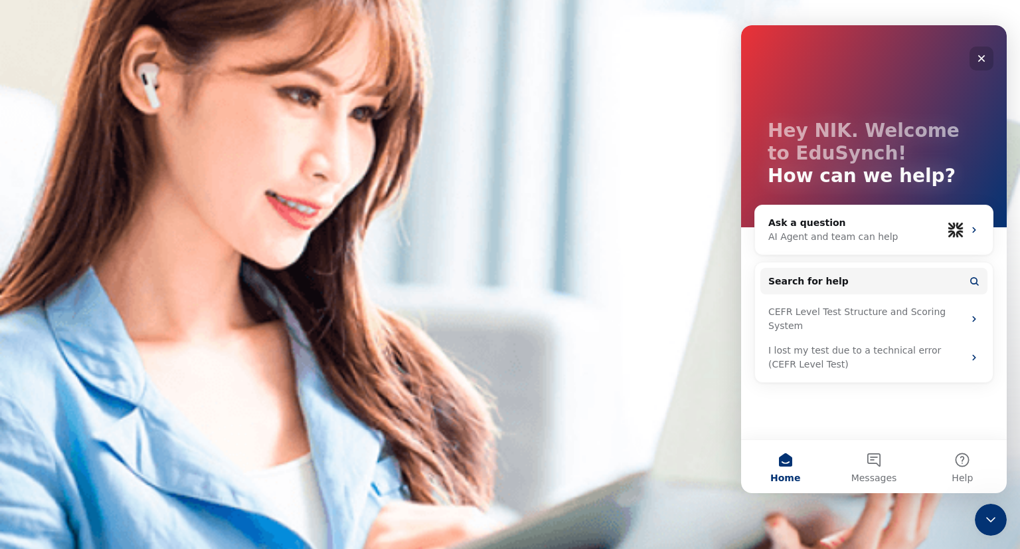
click at [979, 56] on icon "Close" at bounding box center [982, 58] width 11 height 11
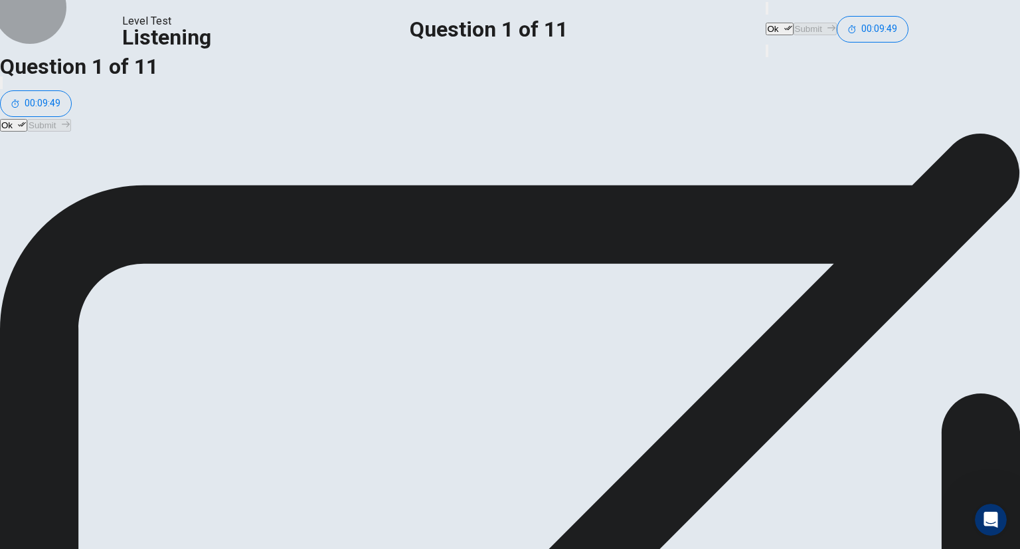
click at [766, 23] on button "Ok" at bounding box center [779, 29] width 27 height 13
click at [794, 23] on button "Submit" at bounding box center [815, 29] width 43 height 13
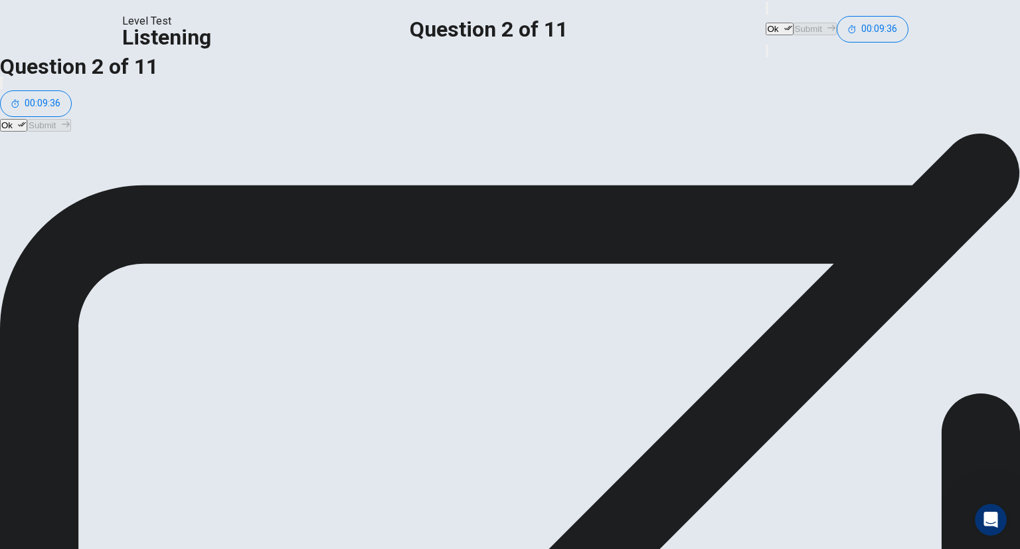
click at [785, 24] on icon "button" at bounding box center [789, 28] width 8 height 8
click at [794, 23] on button "Submit" at bounding box center [815, 29] width 43 height 13
click at [766, 27] on button "Ok" at bounding box center [779, 29] width 27 height 13
click at [794, 23] on button "Submit" at bounding box center [815, 29] width 43 height 13
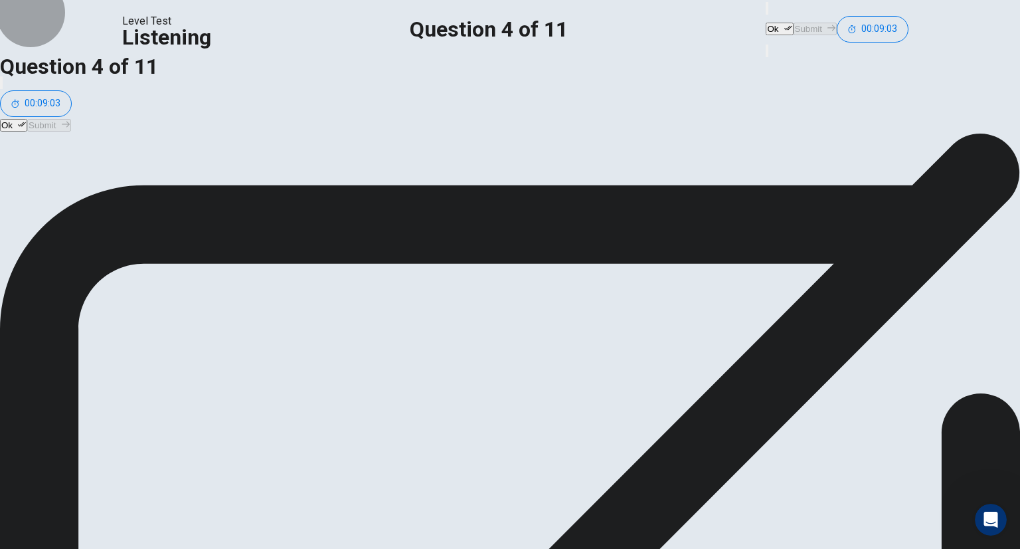
click at [785, 24] on icon "button" at bounding box center [789, 28] width 8 height 8
click at [794, 23] on button "Submit" at bounding box center [815, 29] width 43 height 13
click at [766, 23] on button "Ok" at bounding box center [779, 29] width 27 height 13
click at [794, 31] on button "Submit" at bounding box center [815, 29] width 43 height 13
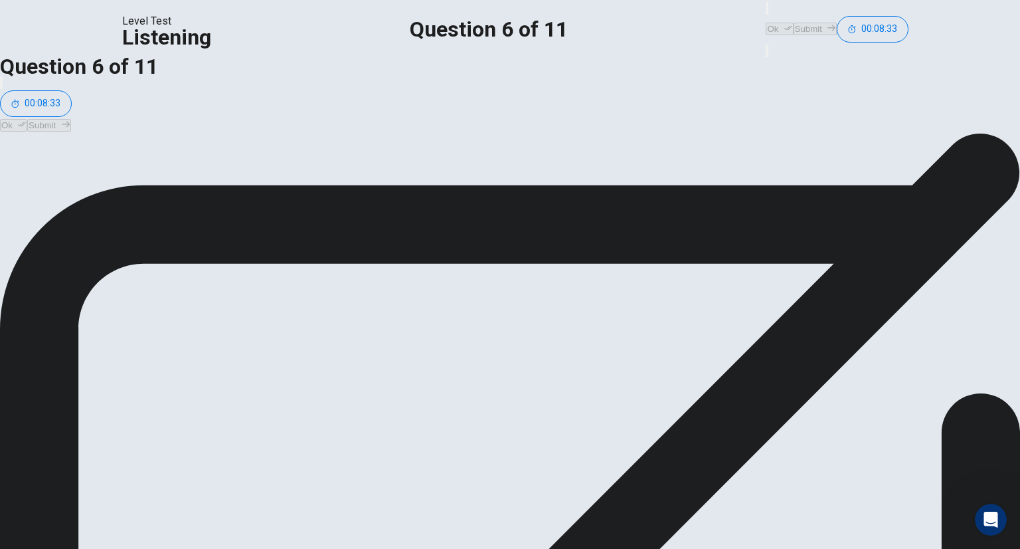
click at [766, 23] on button "Ok" at bounding box center [779, 29] width 27 height 13
click at [794, 25] on button "Submit" at bounding box center [815, 29] width 43 height 13
click at [766, 23] on button "Ok" at bounding box center [779, 29] width 27 height 13
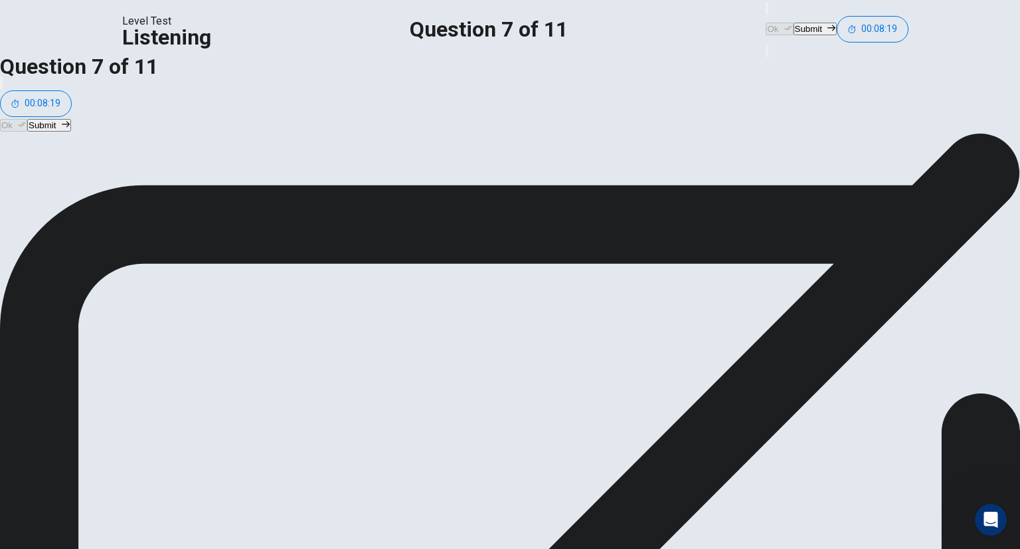
click at [794, 23] on button "Submit" at bounding box center [815, 29] width 43 height 13
click at [785, 24] on icon "button" at bounding box center [789, 28] width 8 height 8
click at [794, 23] on button "Submit" at bounding box center [815, 29] width 43 height 13
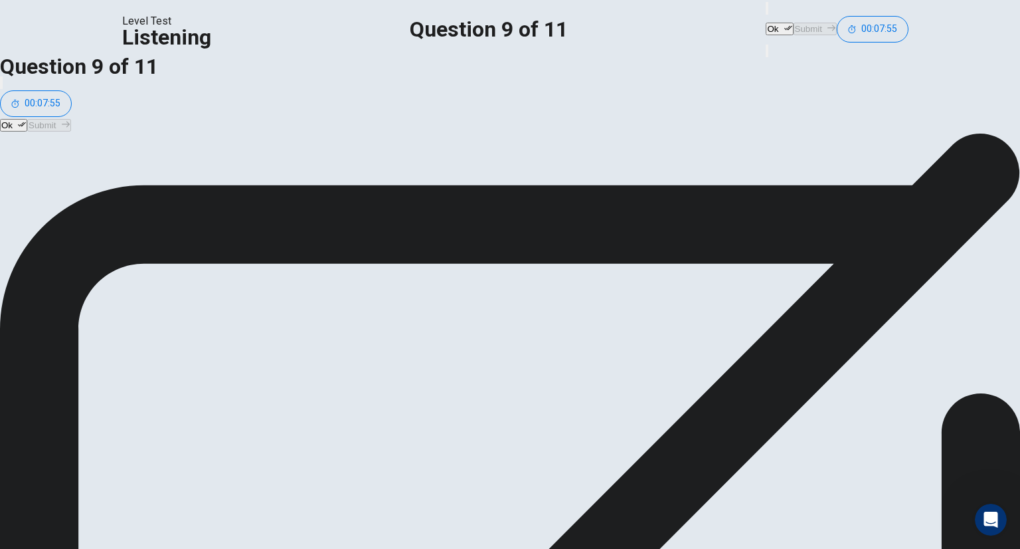
click at [766, 23] on button "Ok" at bounding box center [779, 29] width 27 height 13
click at [794, 30] on button "Submit" at bounding box center [815, 29] width 43 height 13
click at [766, 31] on button "Ok" at bounding box center [779, 29] width 27 height 13
click at [794, 23] on button "Submit" at bounding box center [815, 29] width 43 height 13
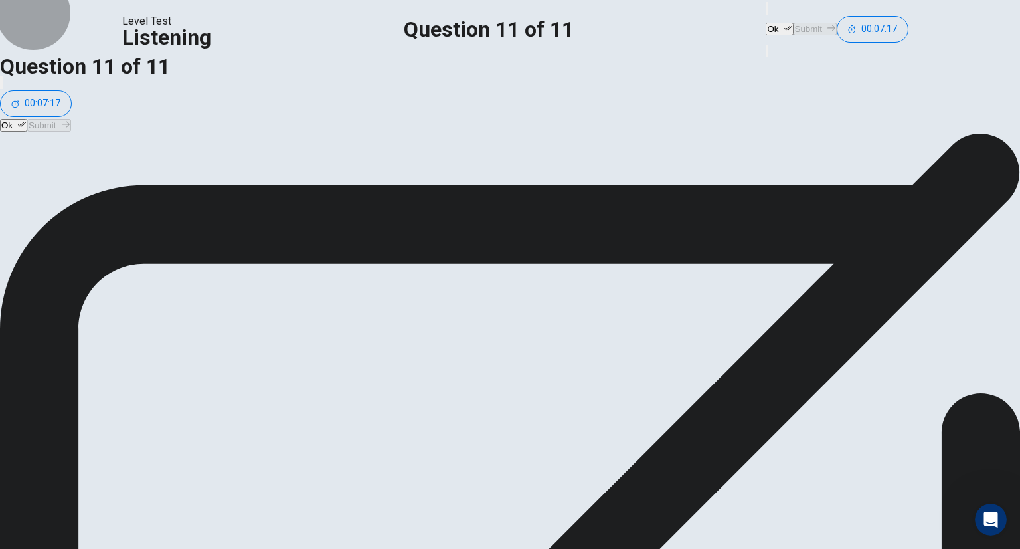
click at [785, 26] on icon "button" at bounding box center [789, 28] width 8 height 5
click at [794, 23] on button "Submit" at bounding box center [815, 29] width 43 height 13
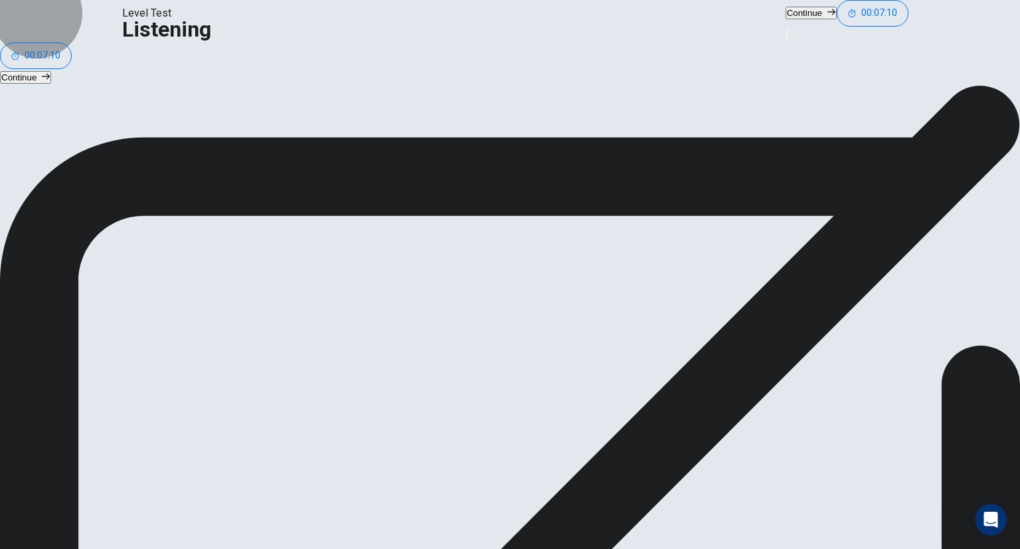
click at [786, 19] on button "Continue" at bounding box center [811, 13] width 51 height 13
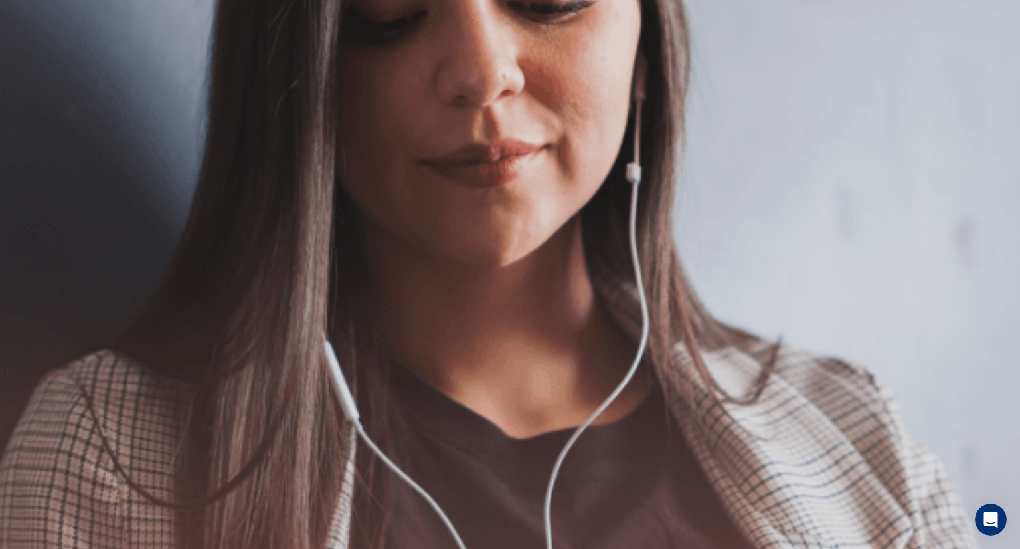
click at [858, 19] on button "Continue" at bounding box center [883, 24] width 51 height 13
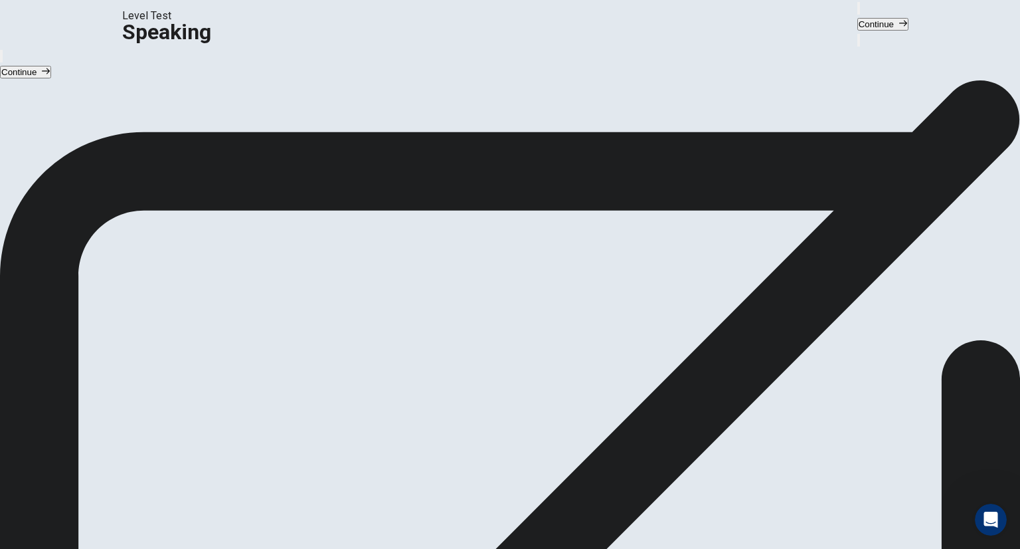
click at [858, 27] on button "Continue" at bounding box center [883, 24] width 51 height 13
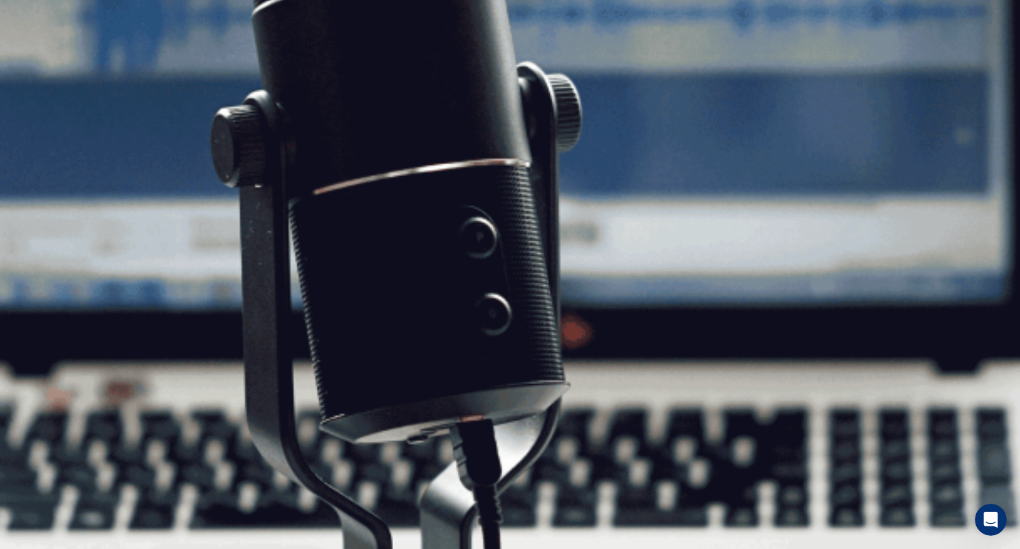
click at [858, 18] on button "Continue" at bounding box center [883, 24] width 51 height 13
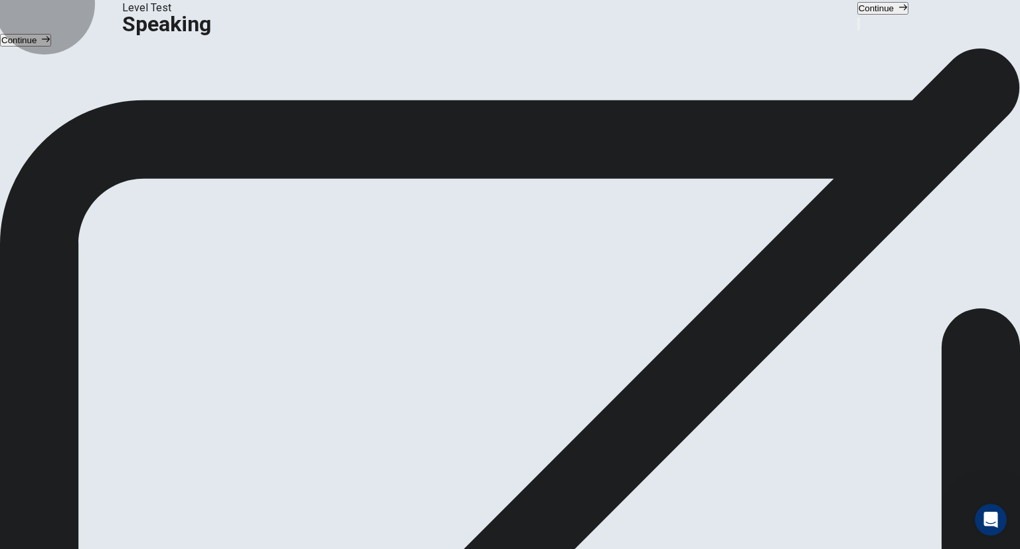
click at [858, 13] on button "Continue" at bounding box center [883, 8] width 51 height 13
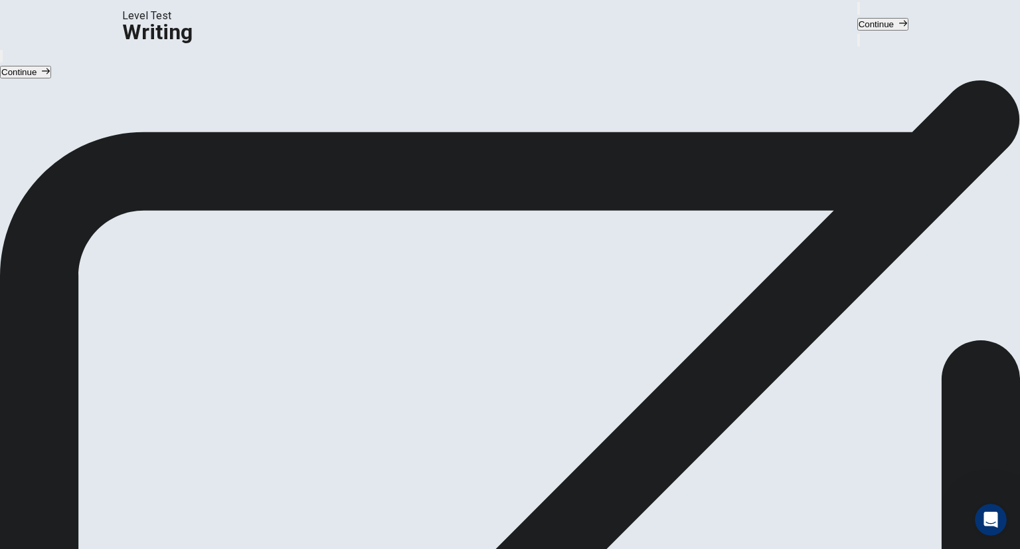
click at [858, 26] on button "Continue" at bounding box center [883, 24] width 51 height 13
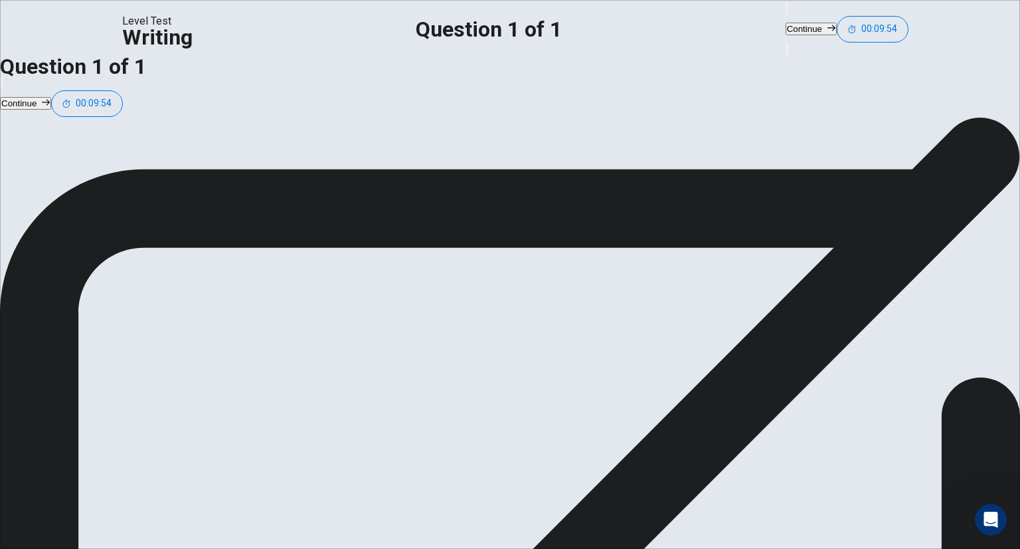
scroll to position [0, 0]
type textarea "**********"
click at [786, 23] on button "Continue" at bounding box center [811, 29] width 51 height 13
